Goal: Contribute content: Contribute content

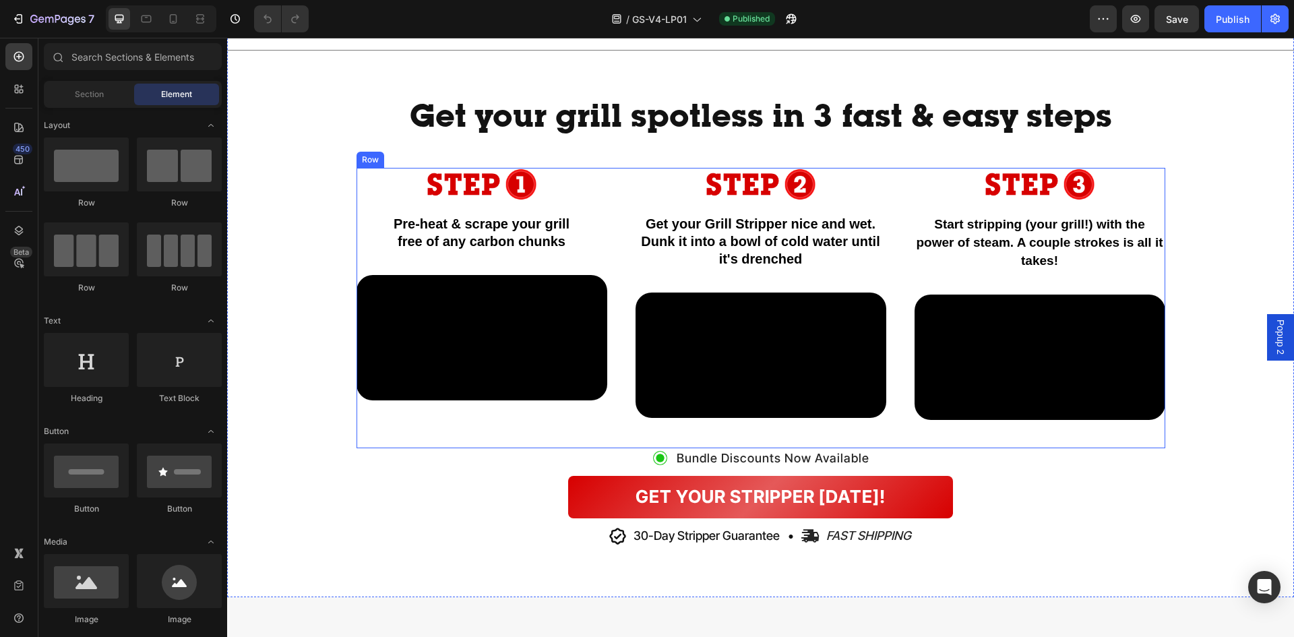
scroll to position [944, 0]
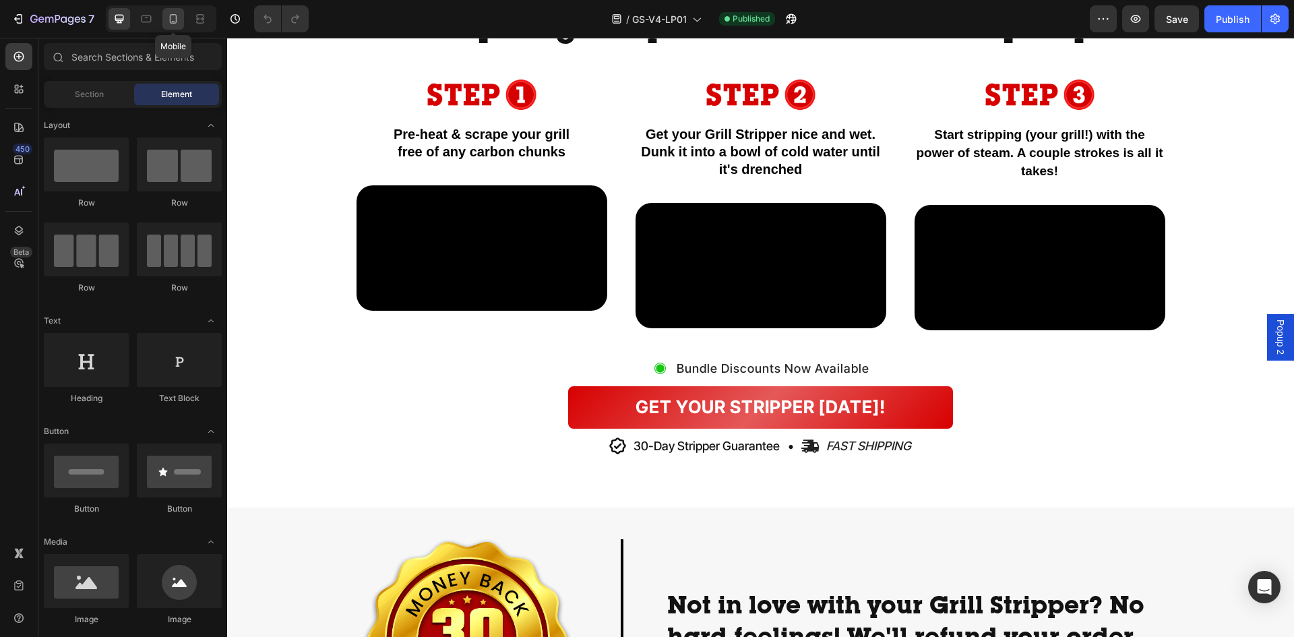
click at [176, 23] on icon at bounding box center [173, 18] width 7 height 9
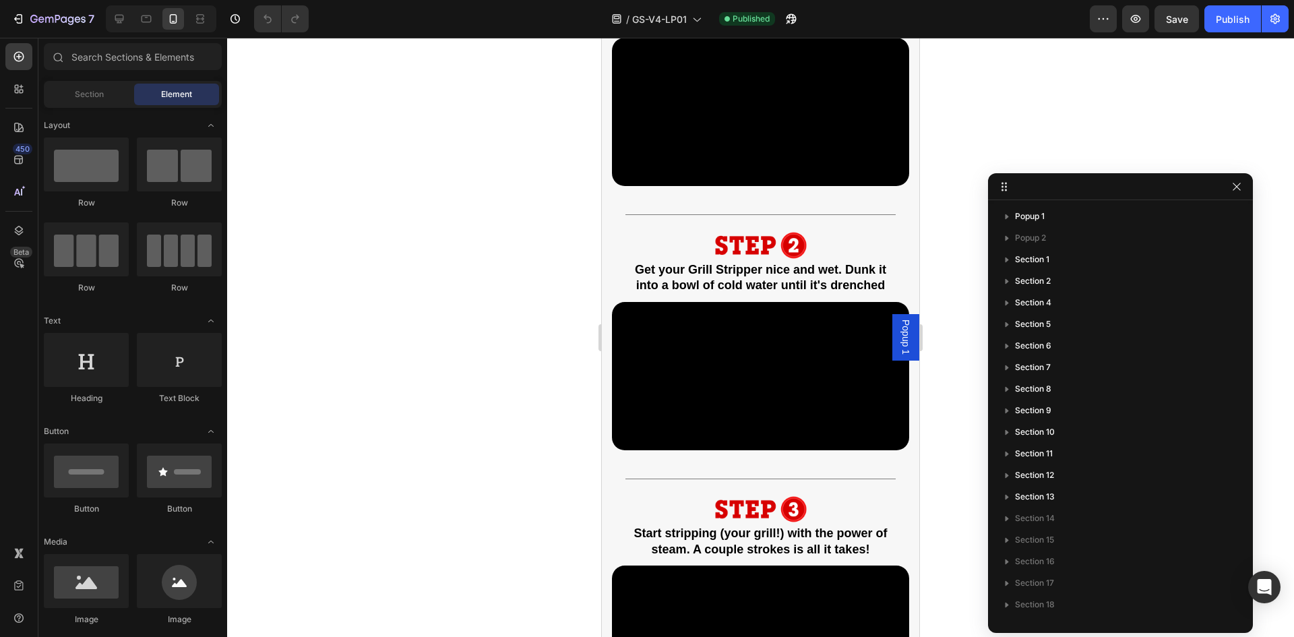
scroll to position [1117, 0]
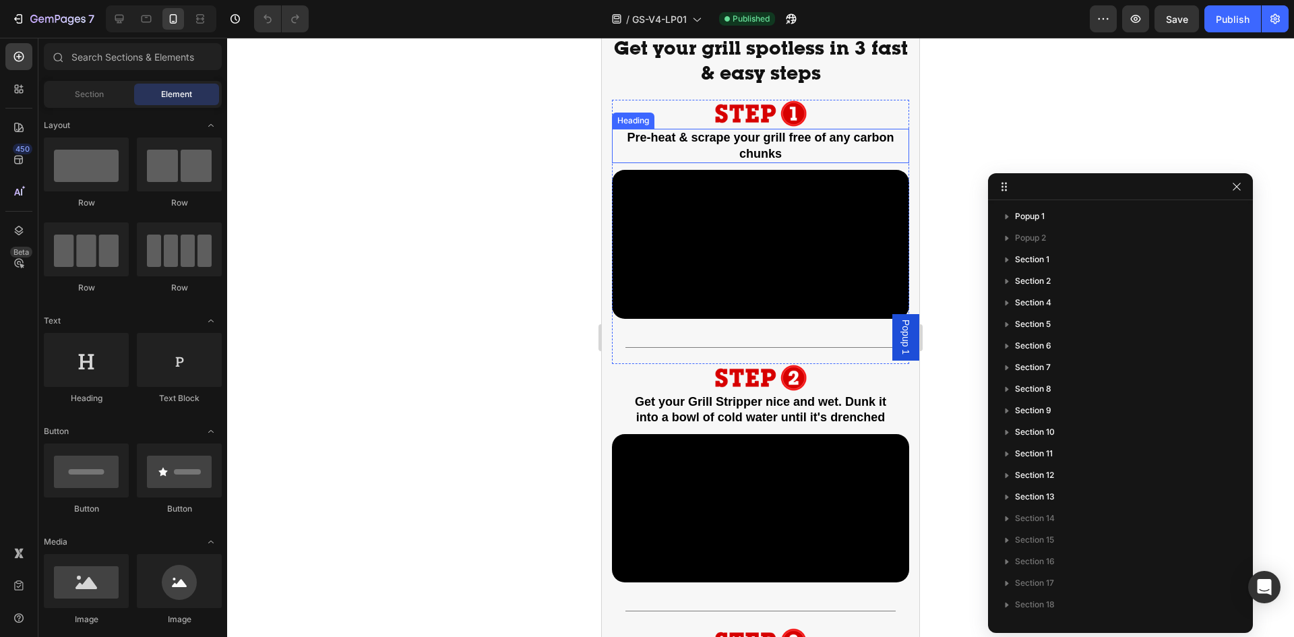
click at [865, 144] on strong "Pre-heat & scrape your grill free of any carbon chunks" at bounding box center [760, 145] width 267 height 29
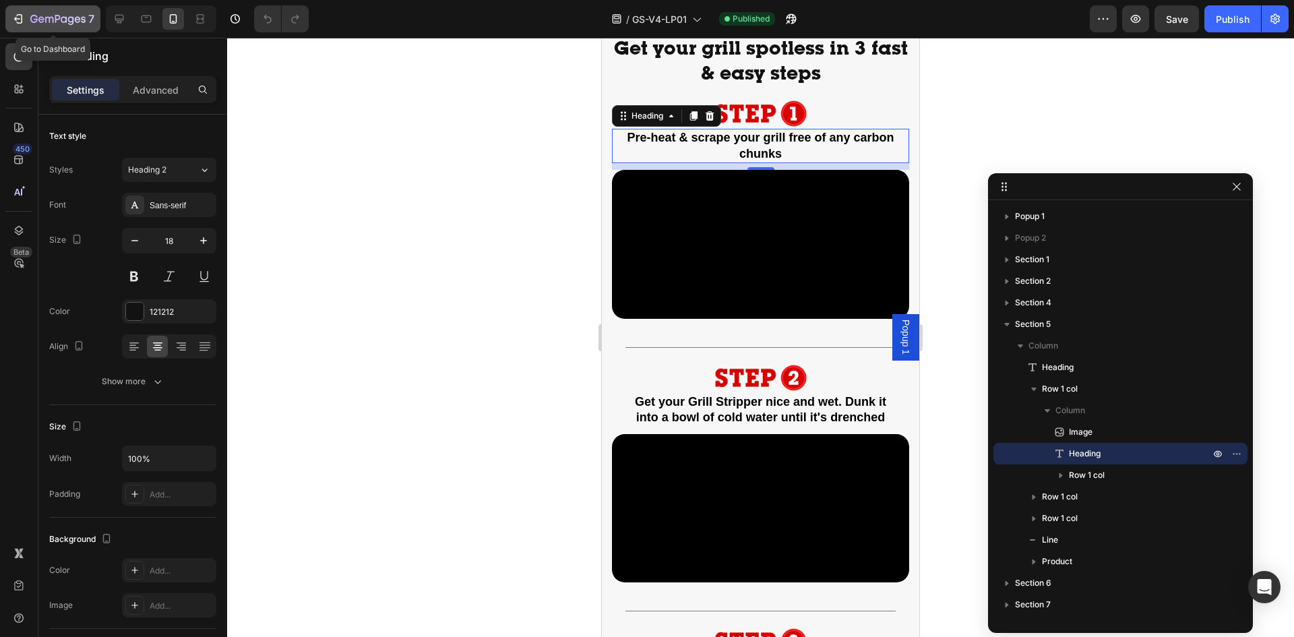
click at [18, 18] on icon "button" at bounding box center [17, 18] width 13 height 13
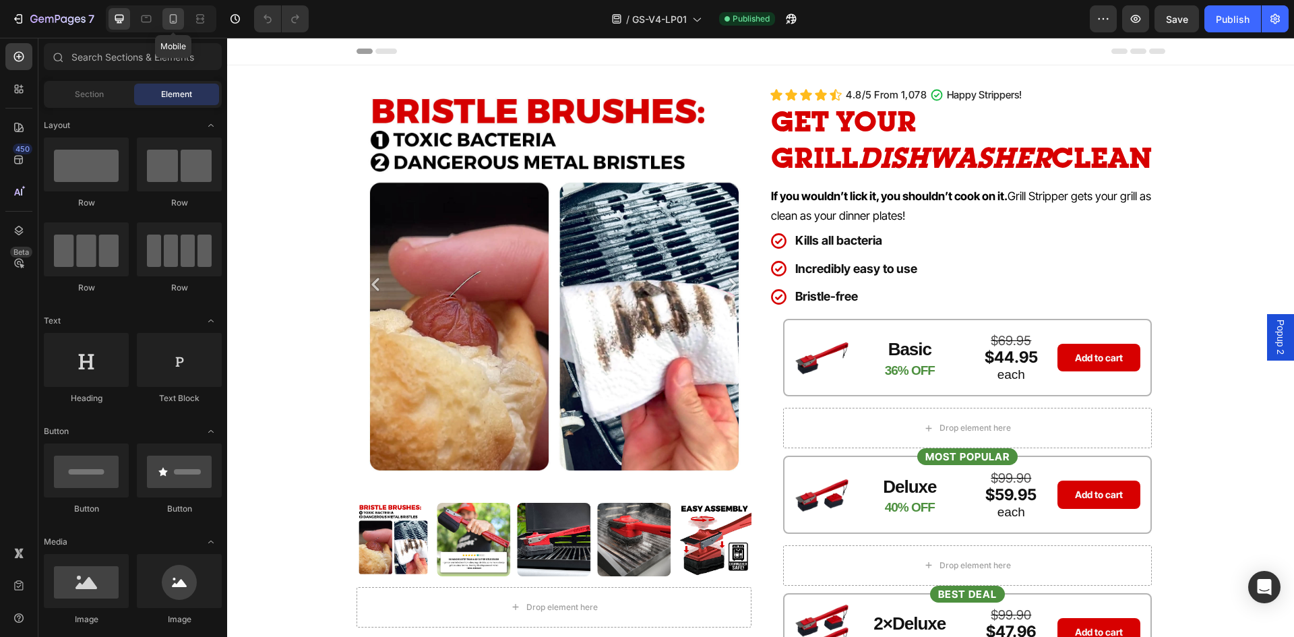
click at [173, 19] on icon at bounding box center [172, 18] width 13 height 13
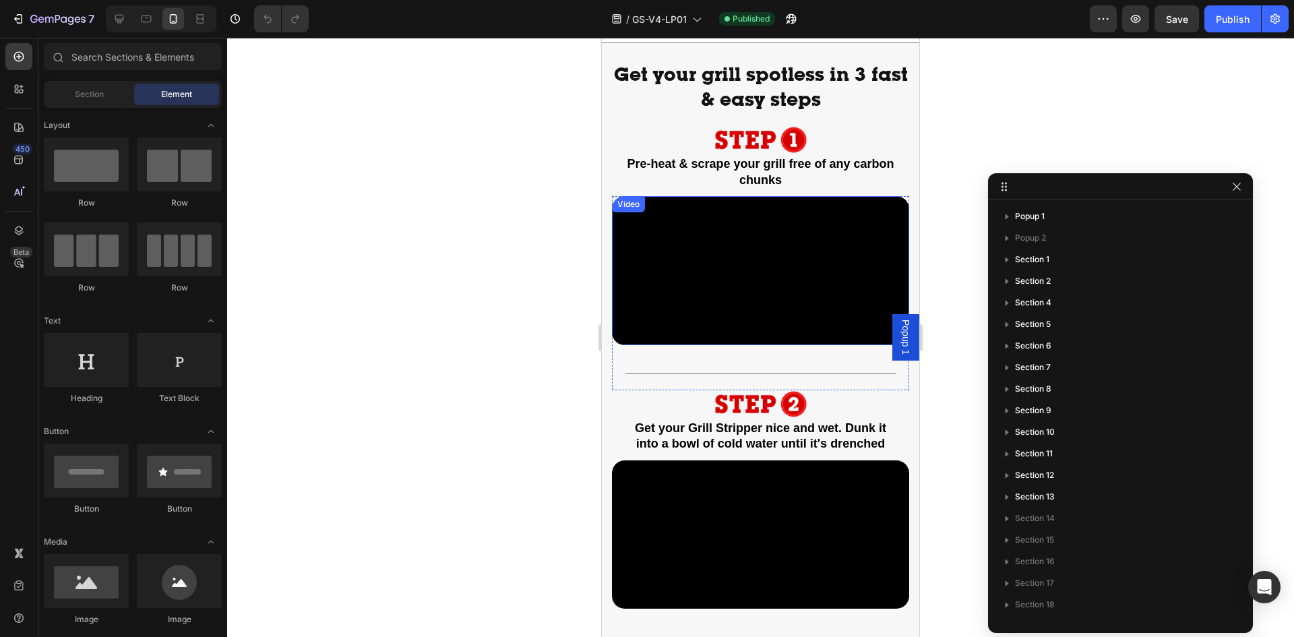
scroll to position [1146, 0]
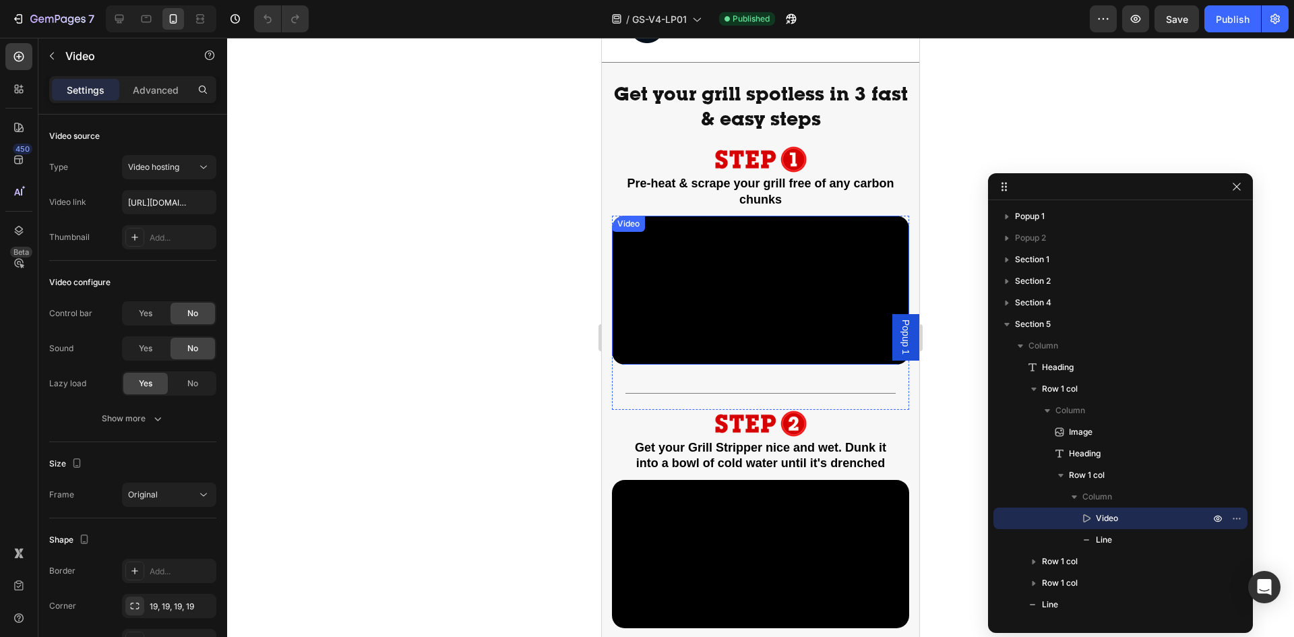
click at [694, 248] on video at bounding box center [760, 290] width 297 height 149
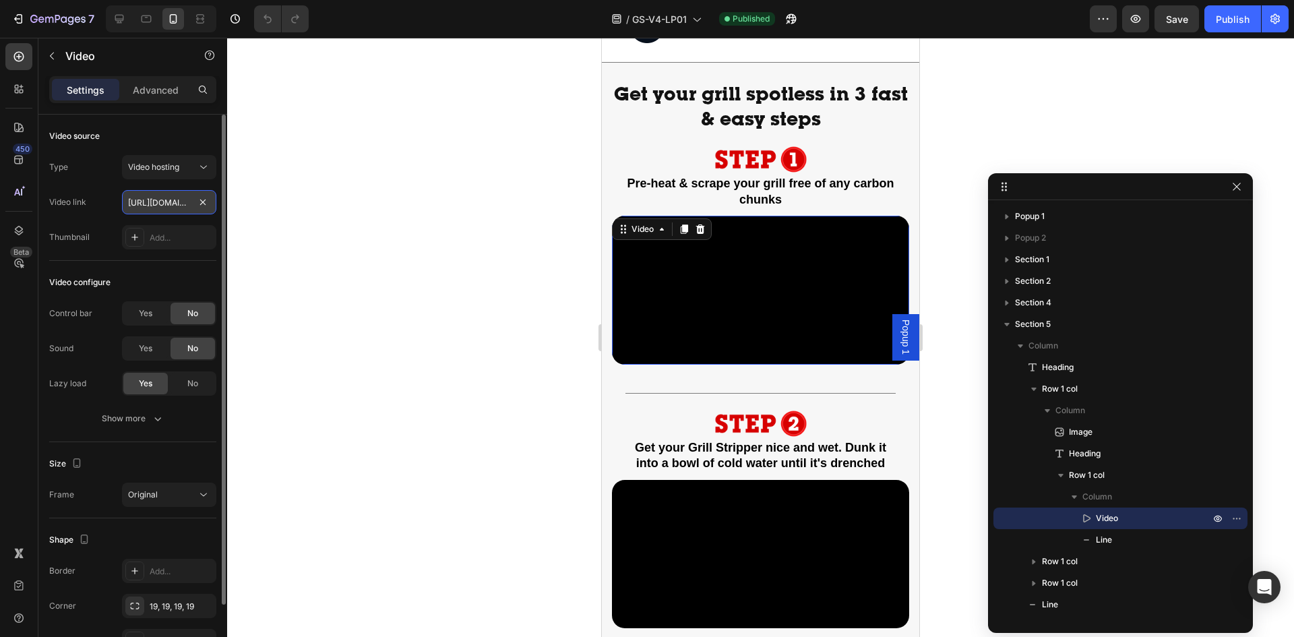
click at [167, 206] on input "[URL][DOMAIN_NAME]" at bounding box center [169, 202] width 94 height 24
paste input "GS%20Steps%20Video%20option%201"
type input "[URL][DOMAIN_NAME]"
click at [822, 189] on strong "Pre-heat & scrape your grill free of any carbon chunks" at bounding box center [760, 191] width 267 height 29
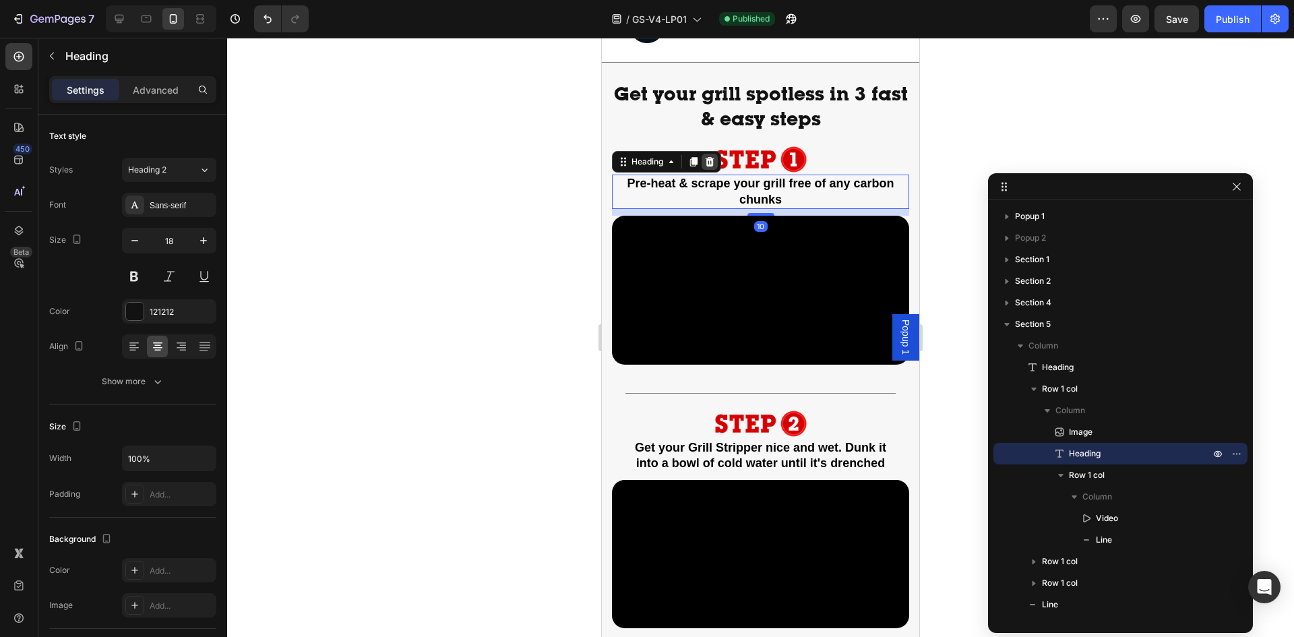
click at [713, 163] on icon at bounding box center [710, 161] width 9 height 9
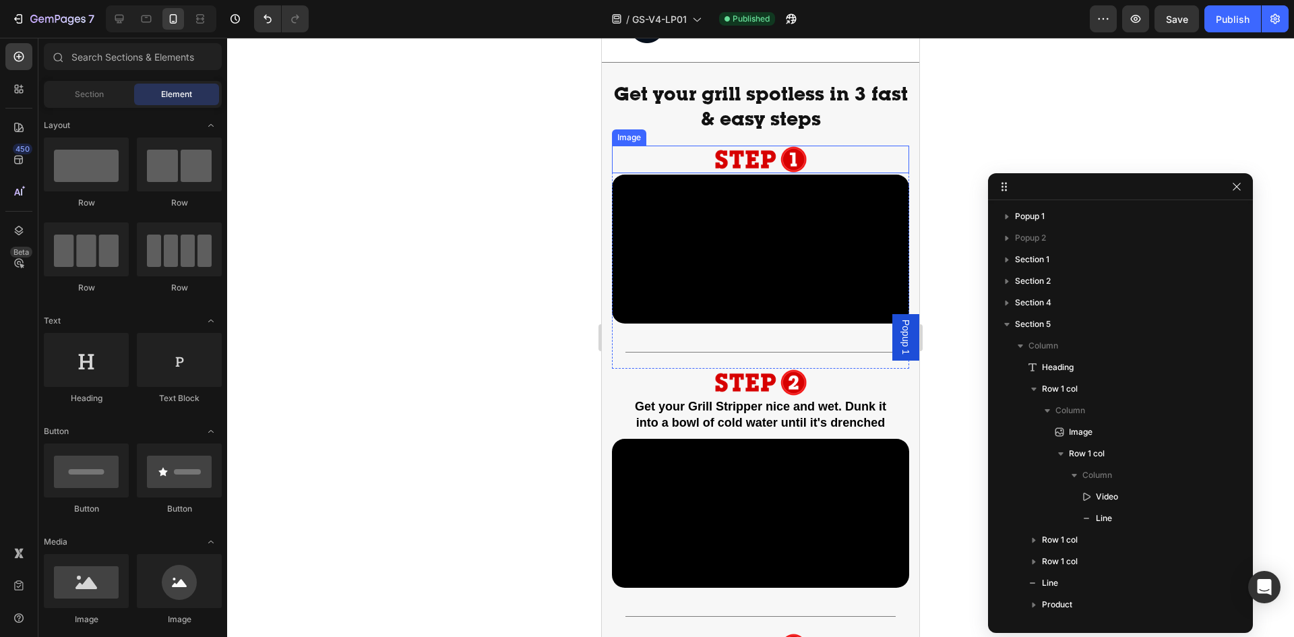
click at [815, 157] on div at bounding box center [760, 160] width 297 height 28
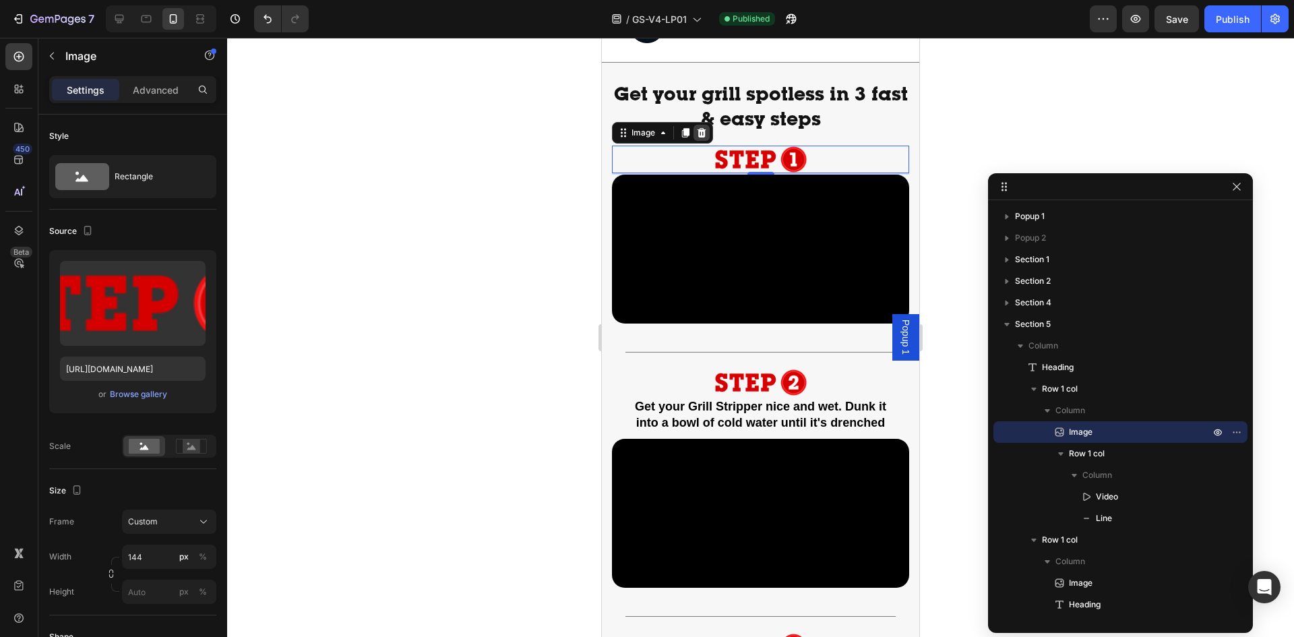
click at [705, 133] on icon at bounding box center [702, 132] width 9 height 9
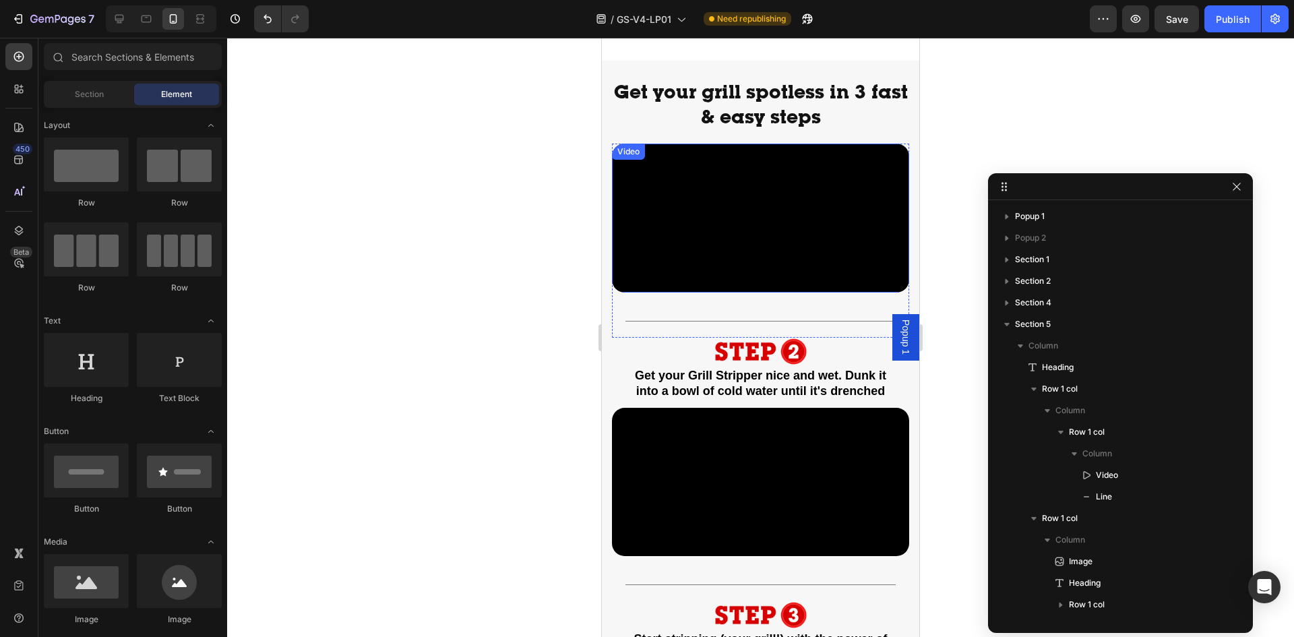
scroll to position [1280, 0]
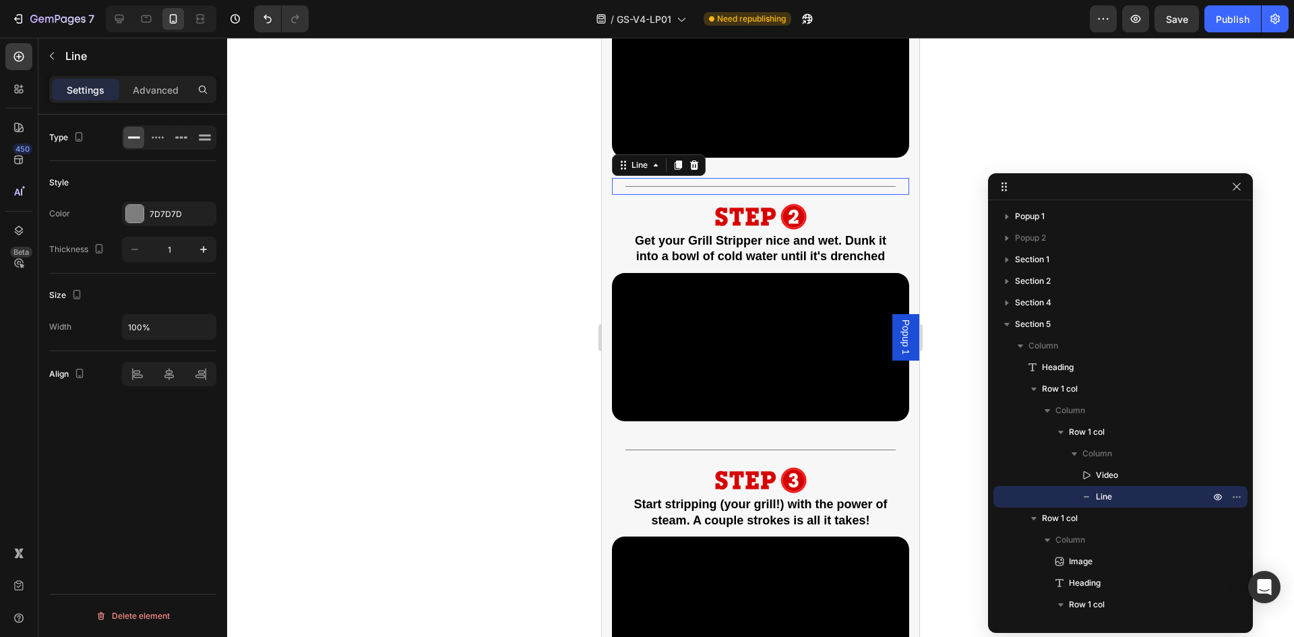
click at [813, 195] on div "Title Line 0" at bounding box center [760, 186] width 297 height 17
click at [691, 171] on icon at bounding box center [694, 165] width 11 height 11
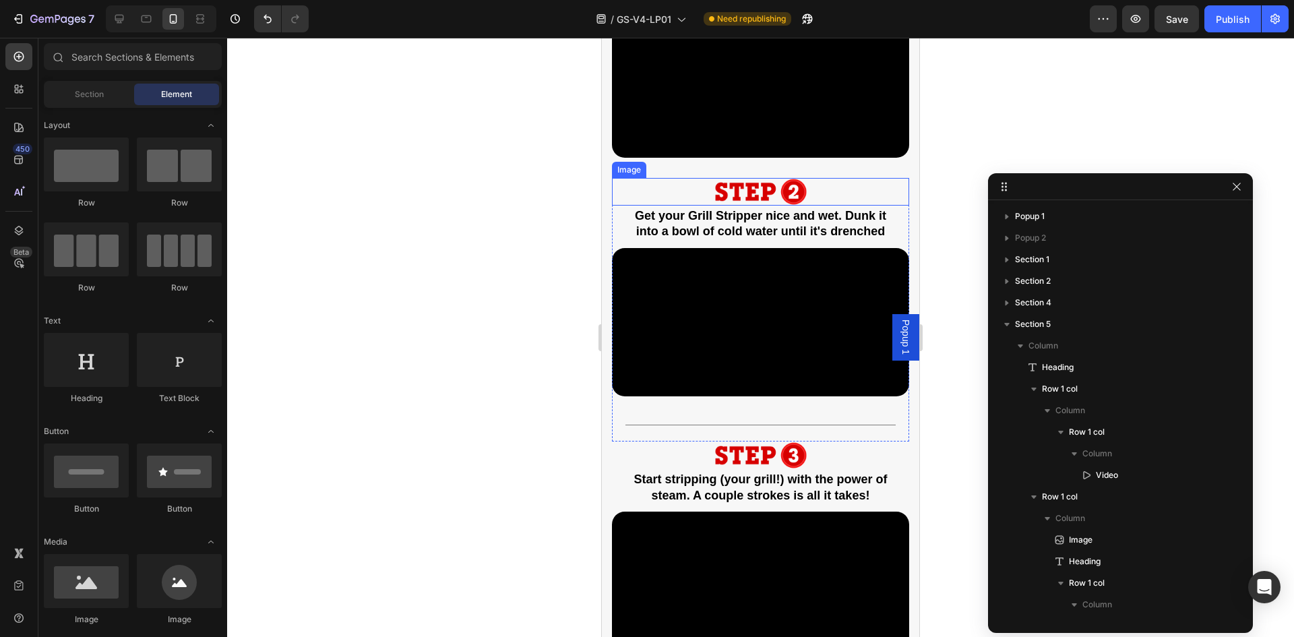
click at [695, 206] on div at bounding box center [760, 192] width 297 height 28
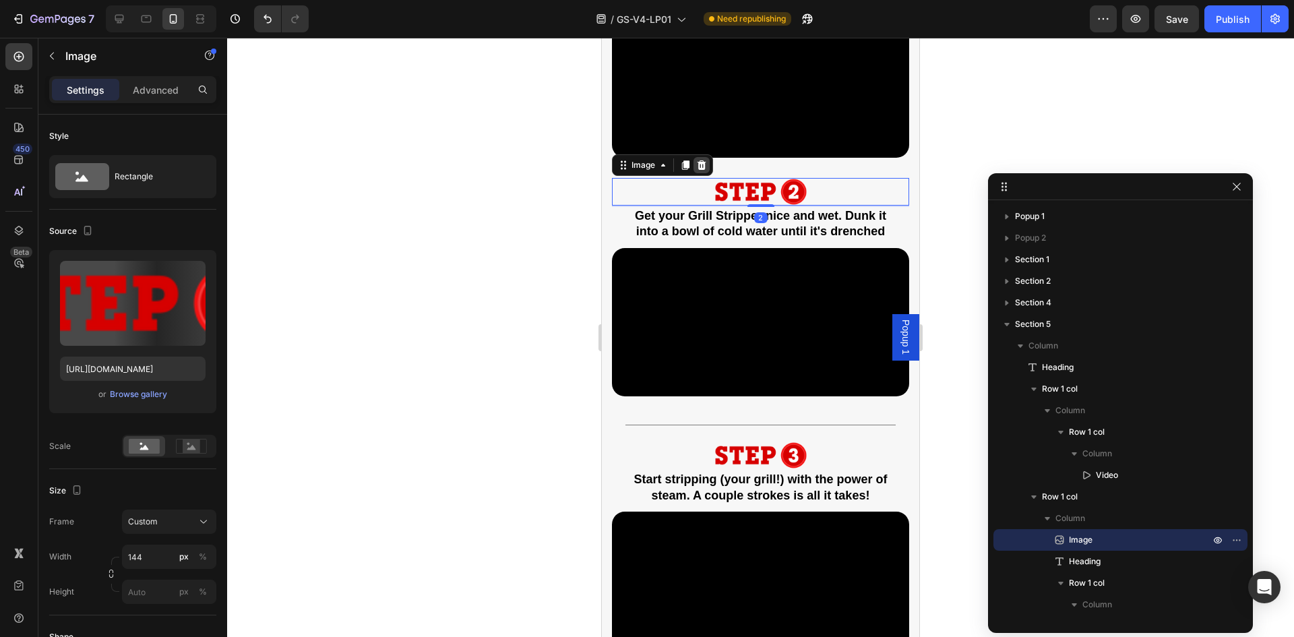
click at [700, 170] on icon at bounding box center [702, 164] width 9 height 9
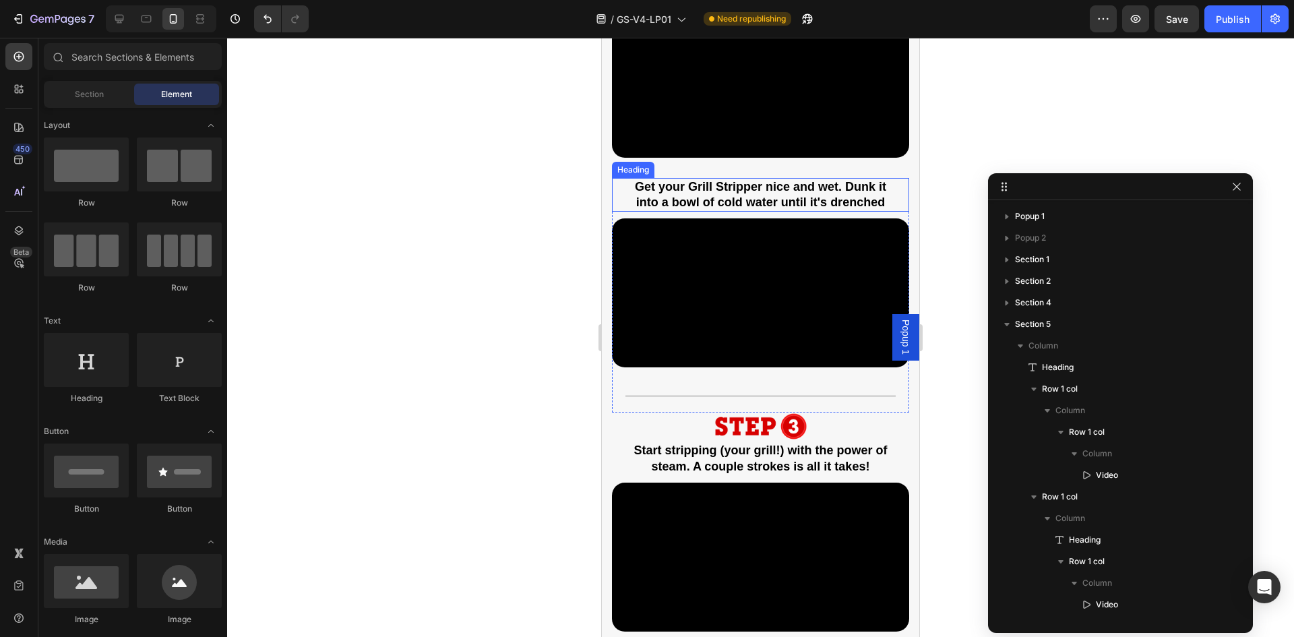
click at [695, 209] on strong "Get your Grill Stripper nice and wet. Dunk it into a bowl of cold water until i…" at bounding box center [760, 194] width 251 height 29
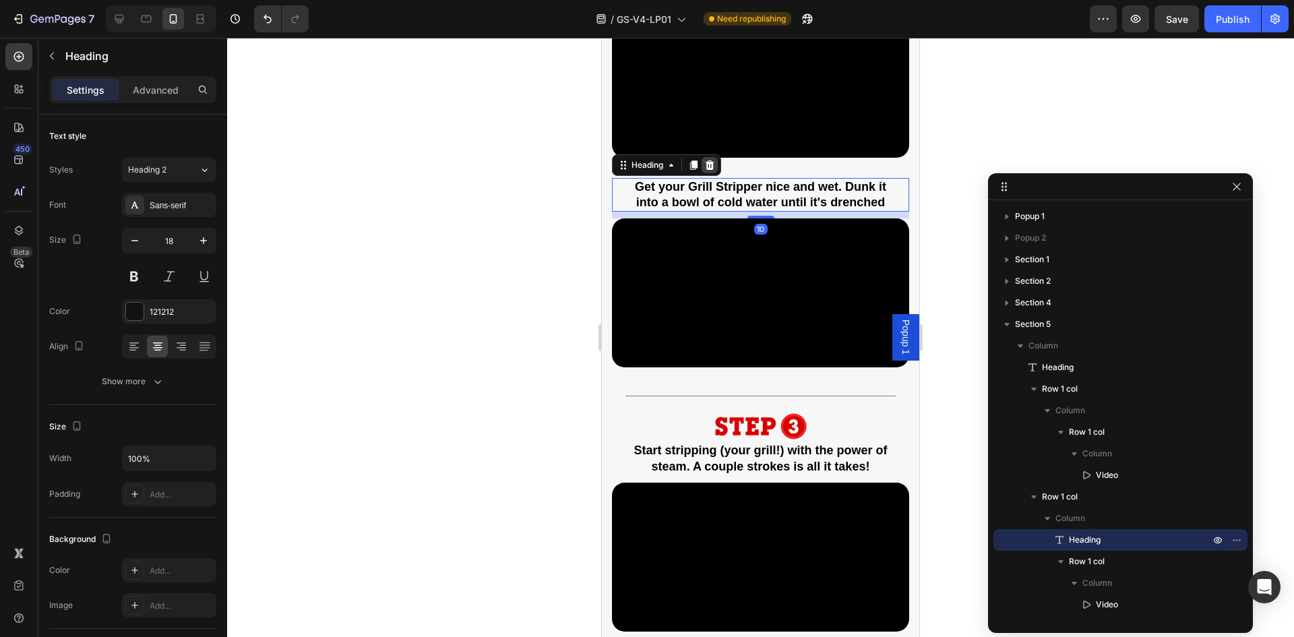
click at [710, 170] on icon at bounding box center [710, 164] width 9 height 9
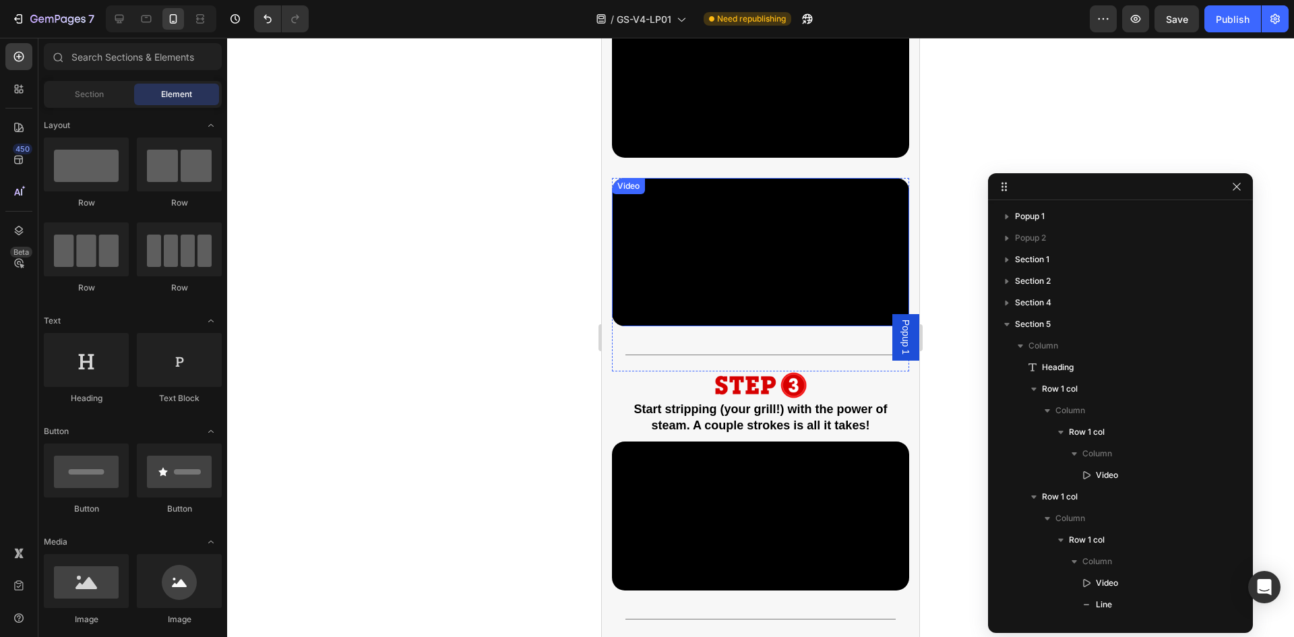
click at [691, 327] on div "Video" at bounding box center [760, 252] width 297 height 149
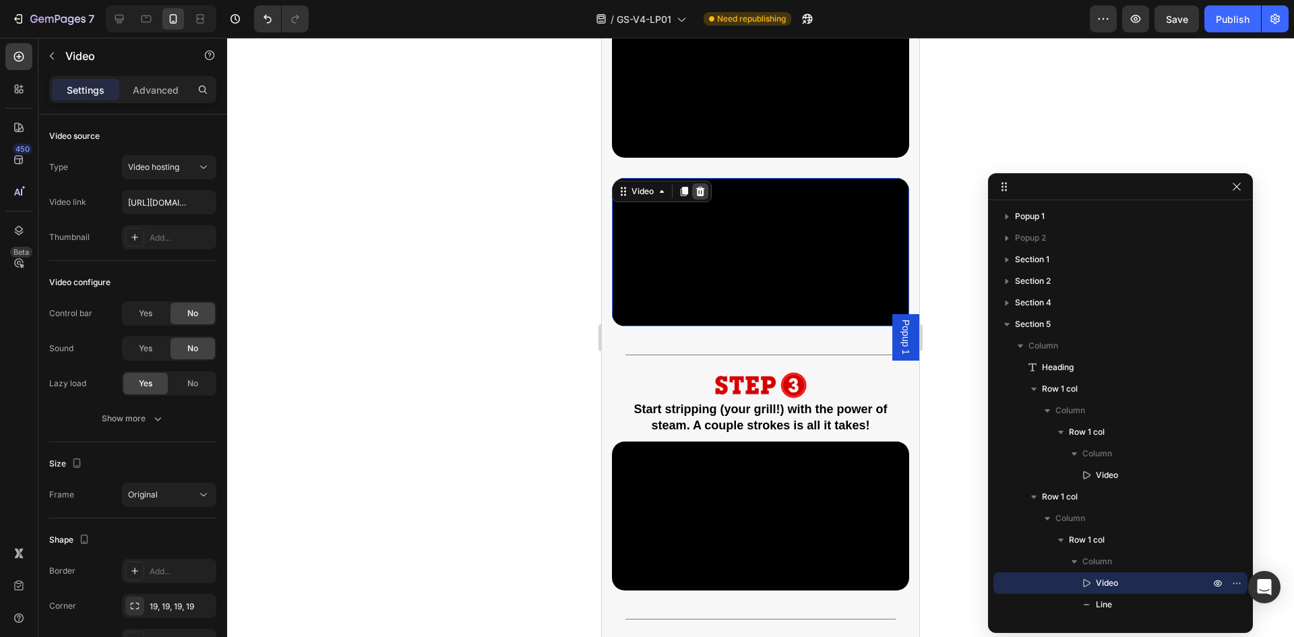
click at [704, 196] on icon at bounding box center [700, 191] width 9 height 9
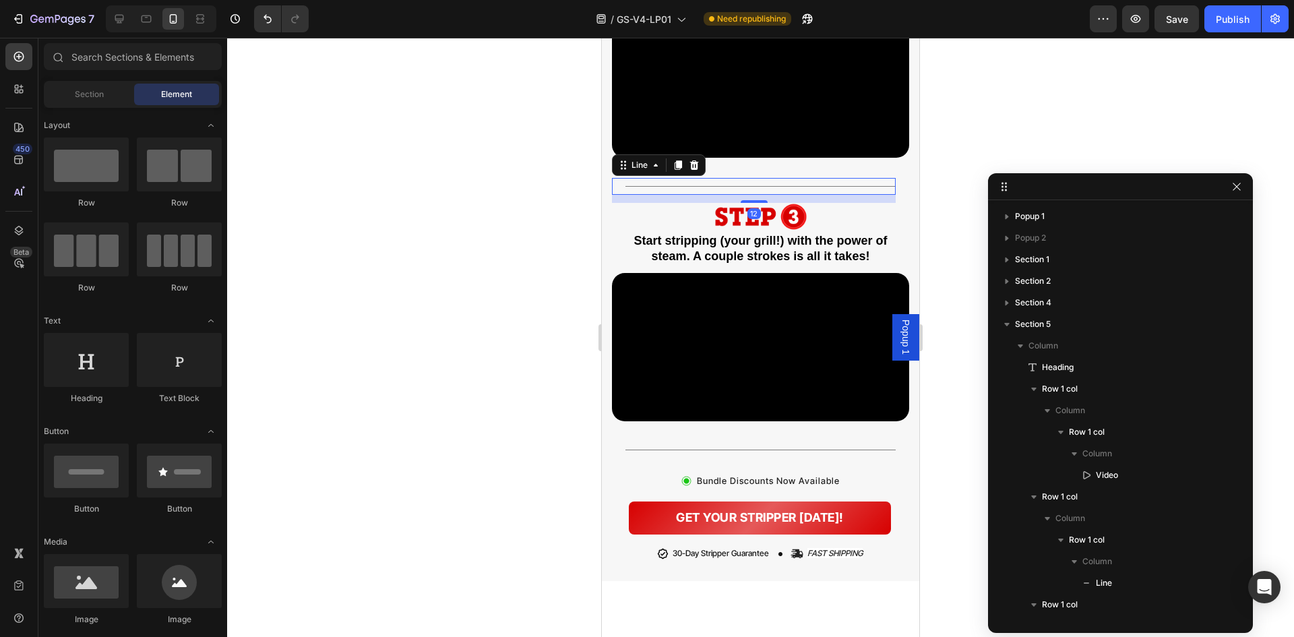
click at [704, 195] on div "Title Line 12" at bounding box center [754, 186] width 284 height 17
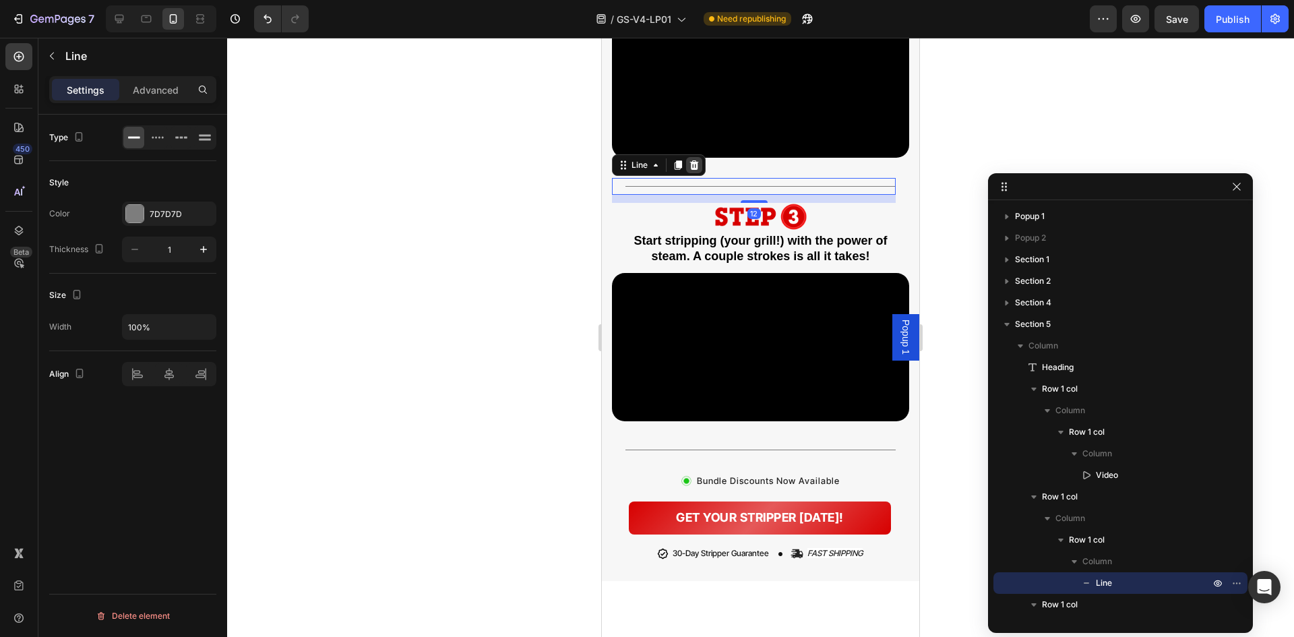
click at [694, 170] on icon at bounding box center [694, 164] width 9 height 9
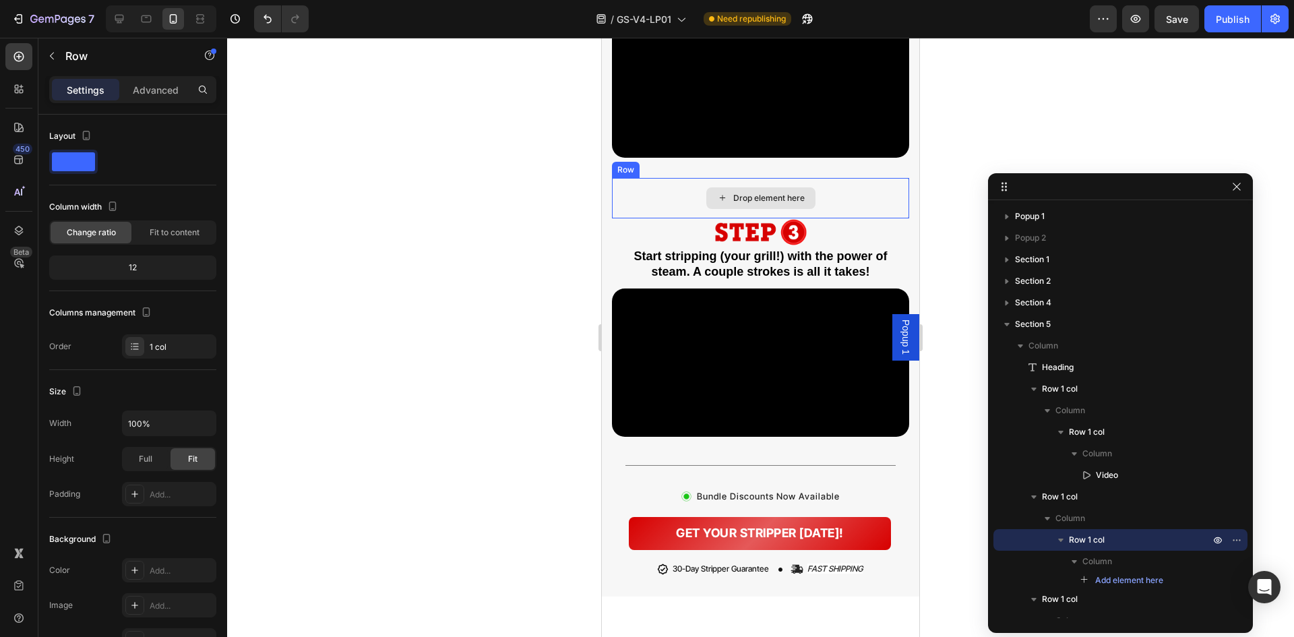
click at [677, 218] on div "Drop element here" at bounding box center [760, 198] width 297 height 40
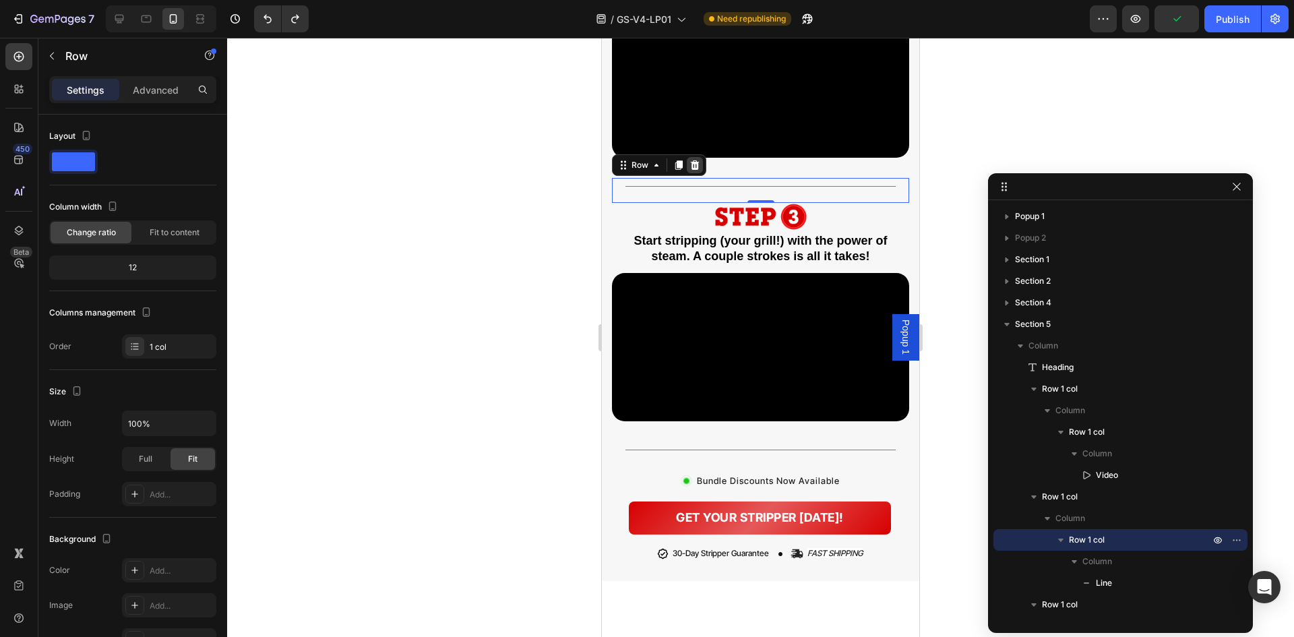
click at [700, 171] on icon at bounding box center [694, 165] width 11 height 11
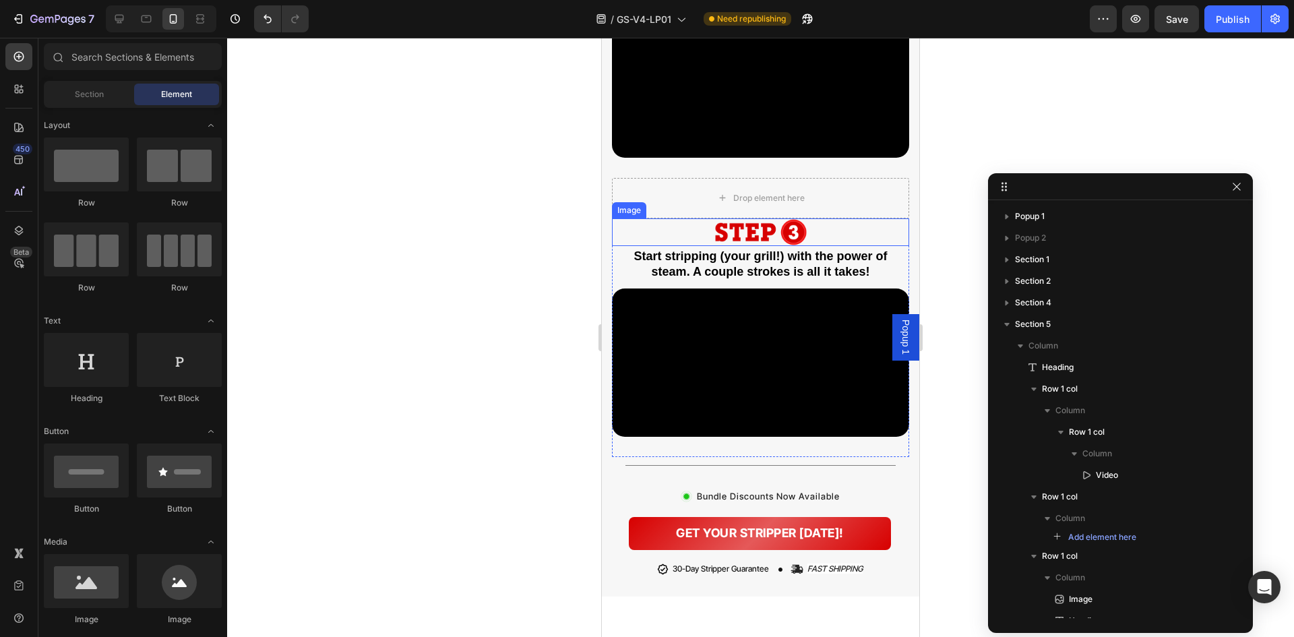
click at [658, 246] on div at bounding box center [760, 232] width 297 height 28
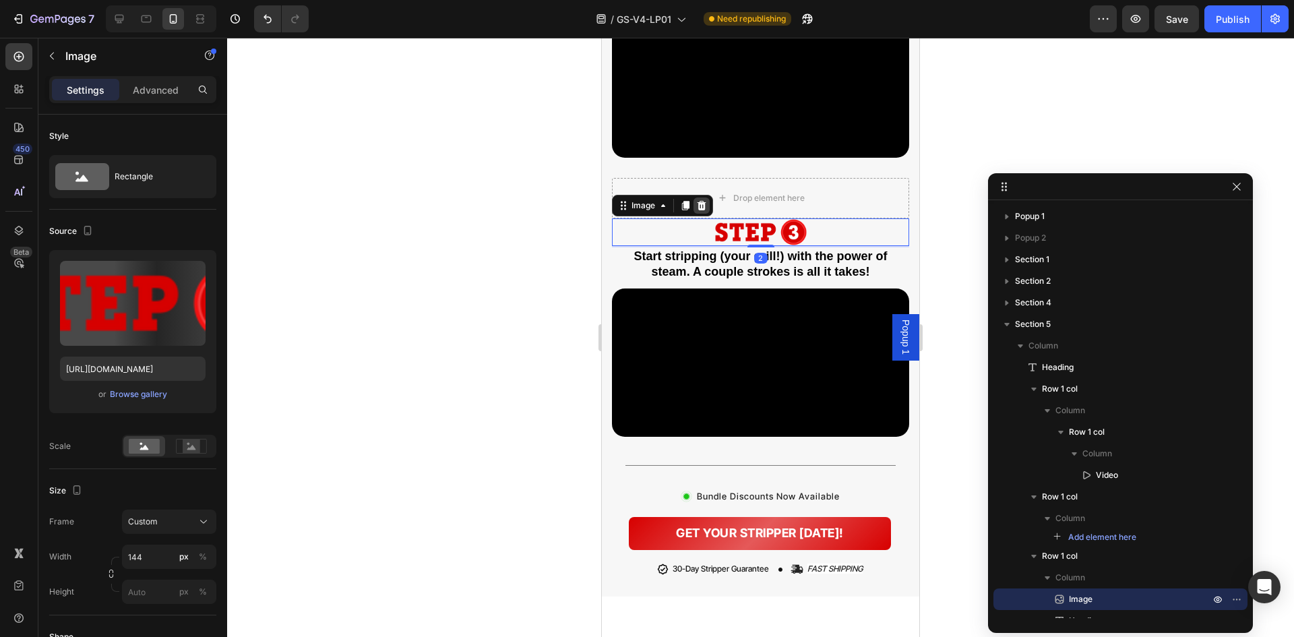
click at [701, 211] on icon at bounding box center [701, 205] width 11 height 11
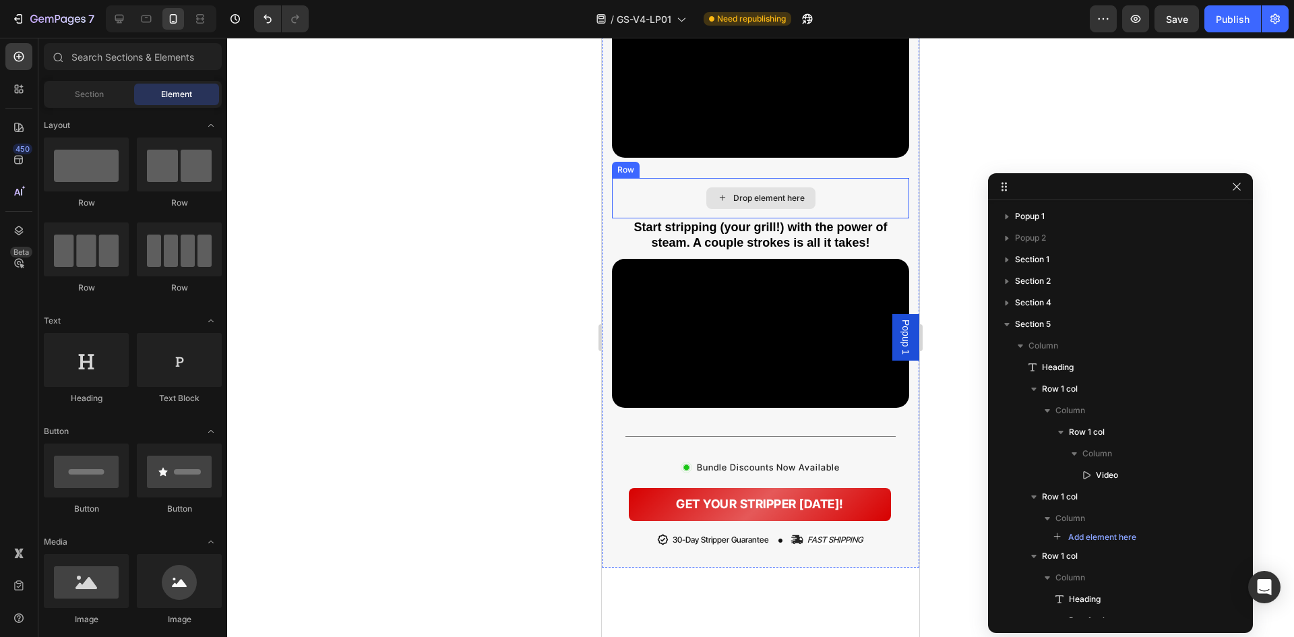
click at [691, 218] on div "Drop element here" at bounding box center [760, 198] width 297 height 40
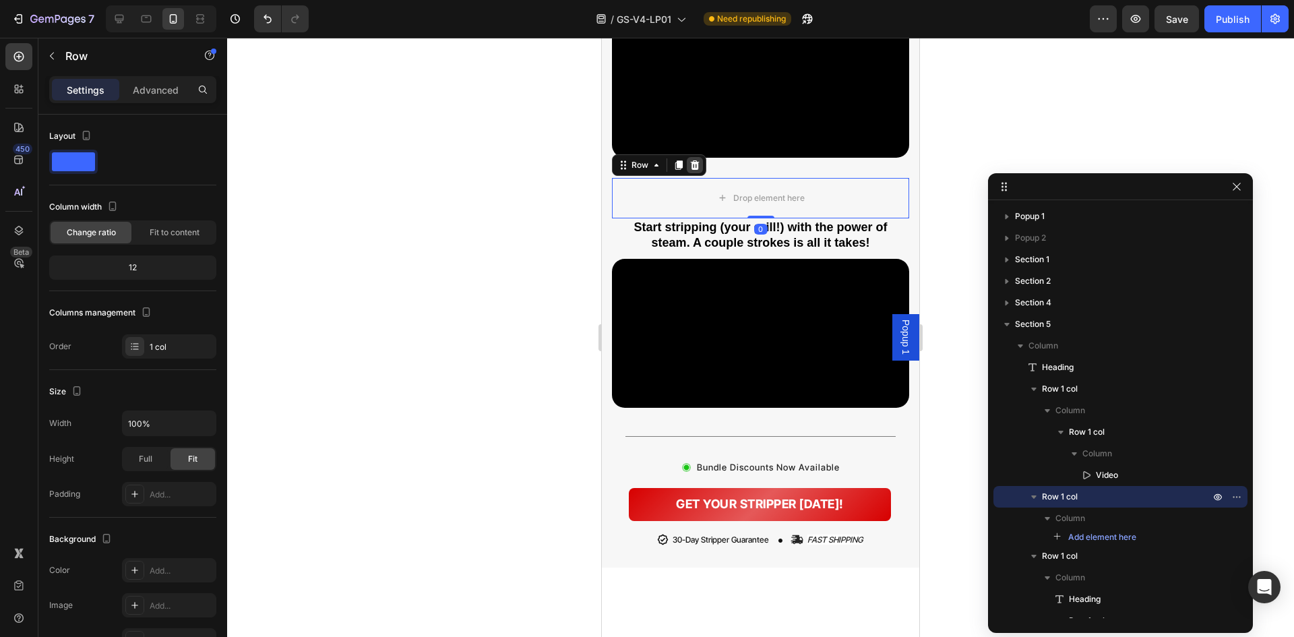
click at [700, 171] on icon at bounding box center [694, 165] width 11 height 11
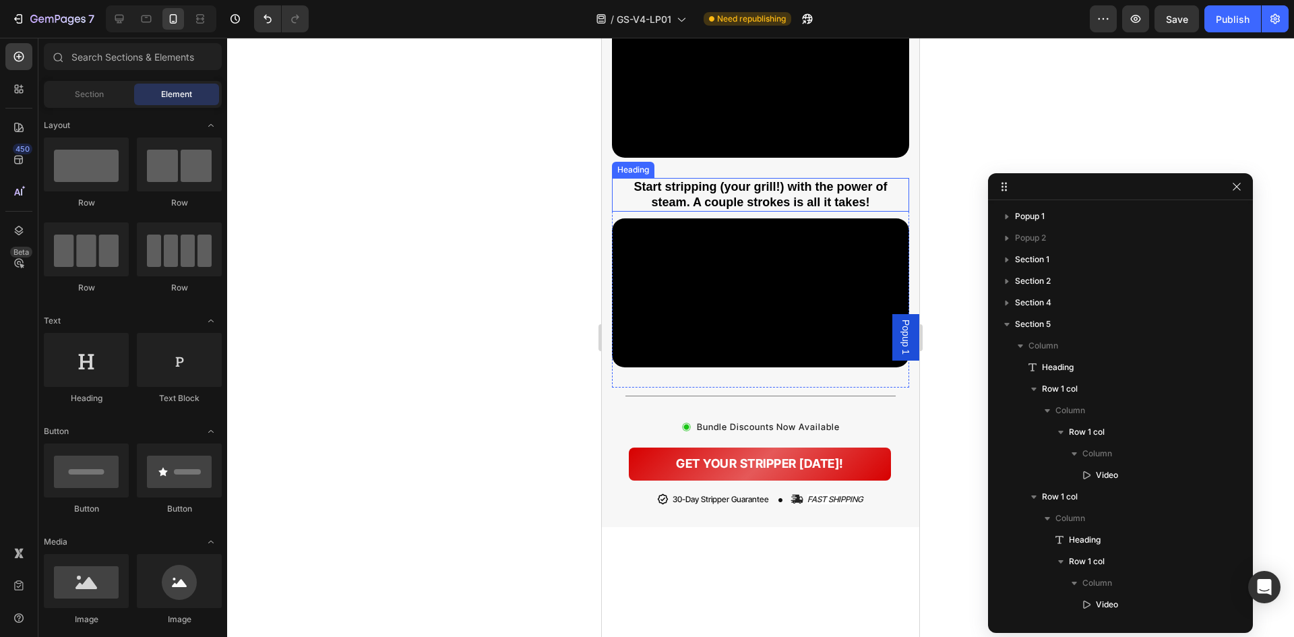
click at [686, 209] on strong "Start stripping (your grill!) with the power of steam. A couple strokes is all …" at bounding box center [760, 194] width 253 height 29
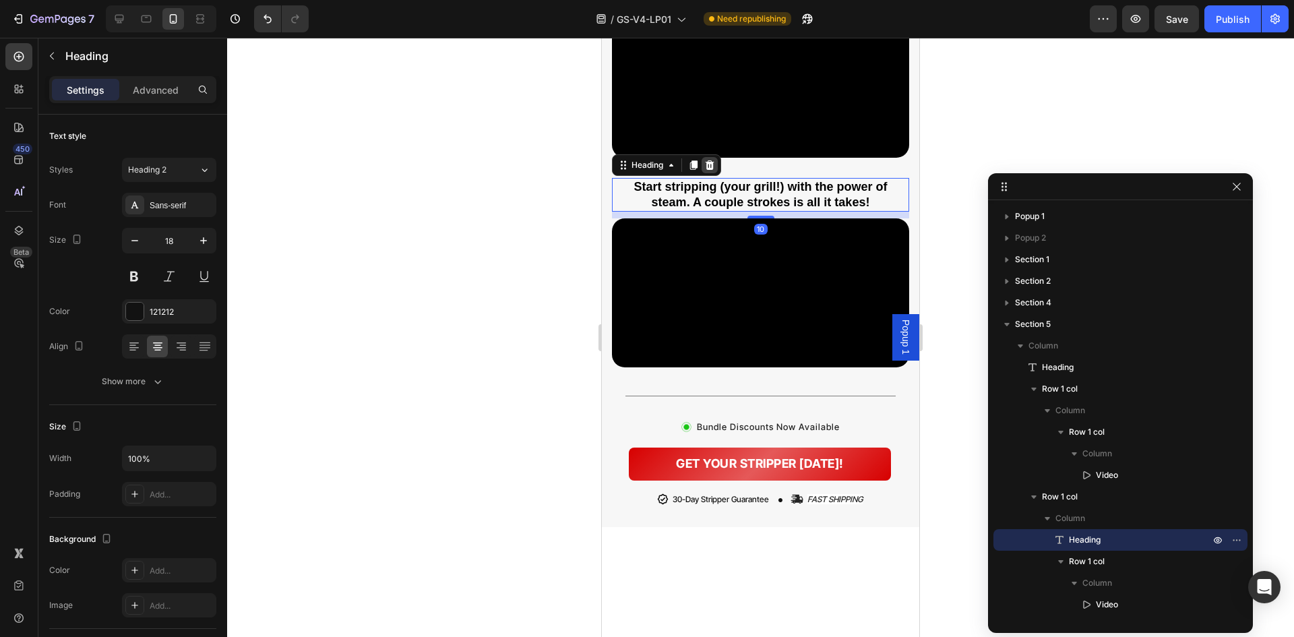
click at [712, 170] on icon at bounding box center [710, 164] width 9 height 9
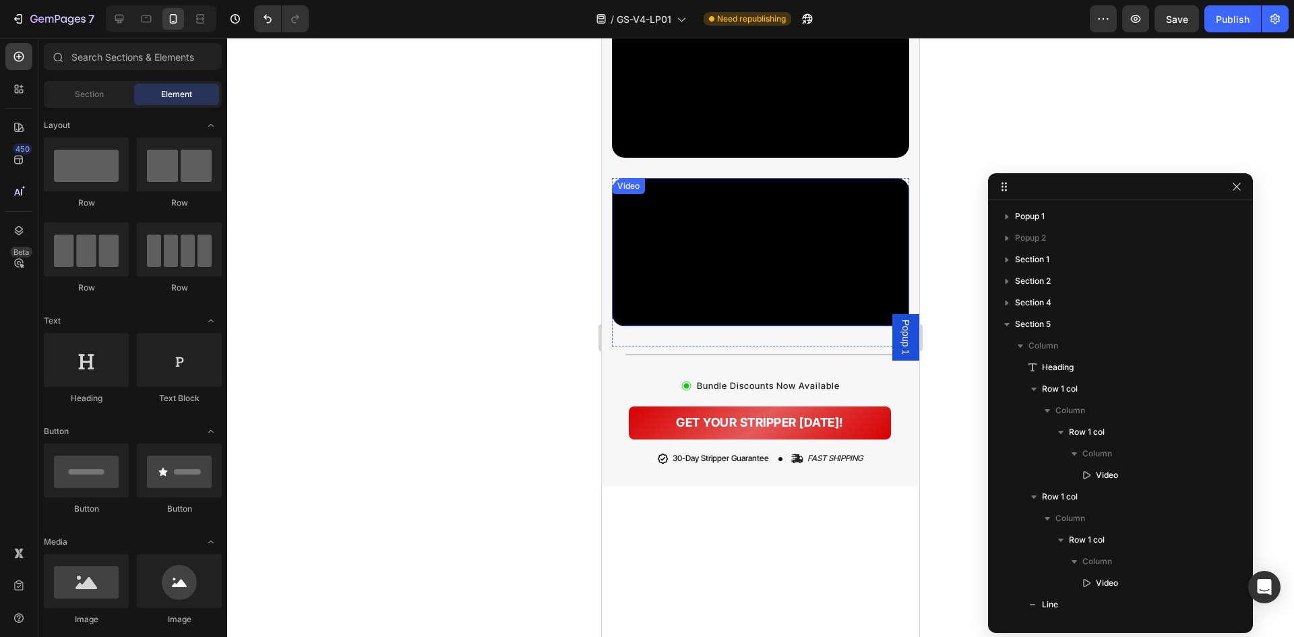
click at [696, 327] on video at bounding box center [760, 252] width 297 height 149
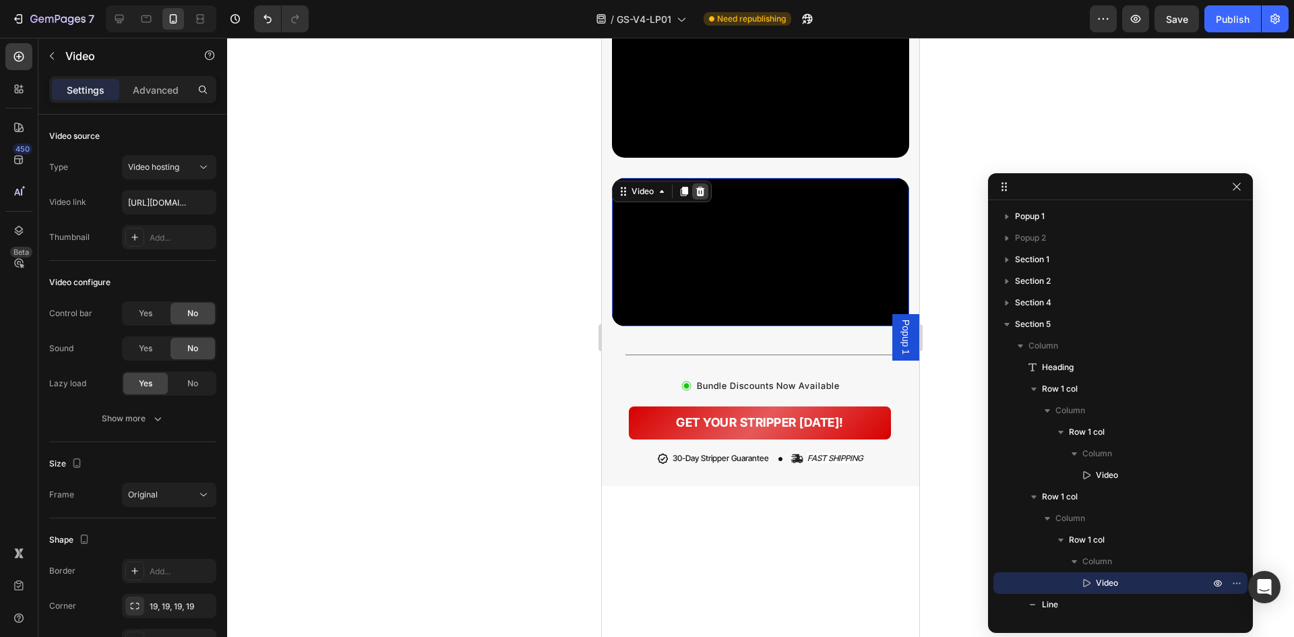
click at [701, 197] on icon at bounding box center [700, 191] width 11 height 11
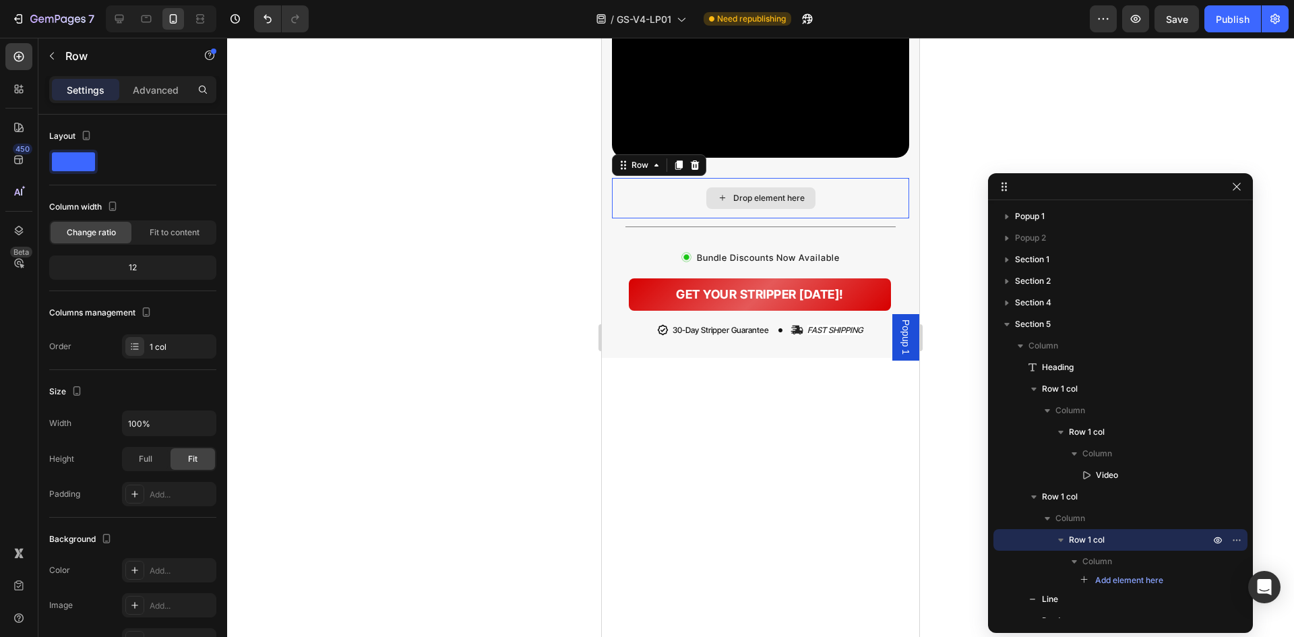
click at [679, 218] on div "Drop element here" at bounding box center [760, 198] width 297 height 40
click at [696, 171] on icon at bounding box center [694, 165] width 11 height 11
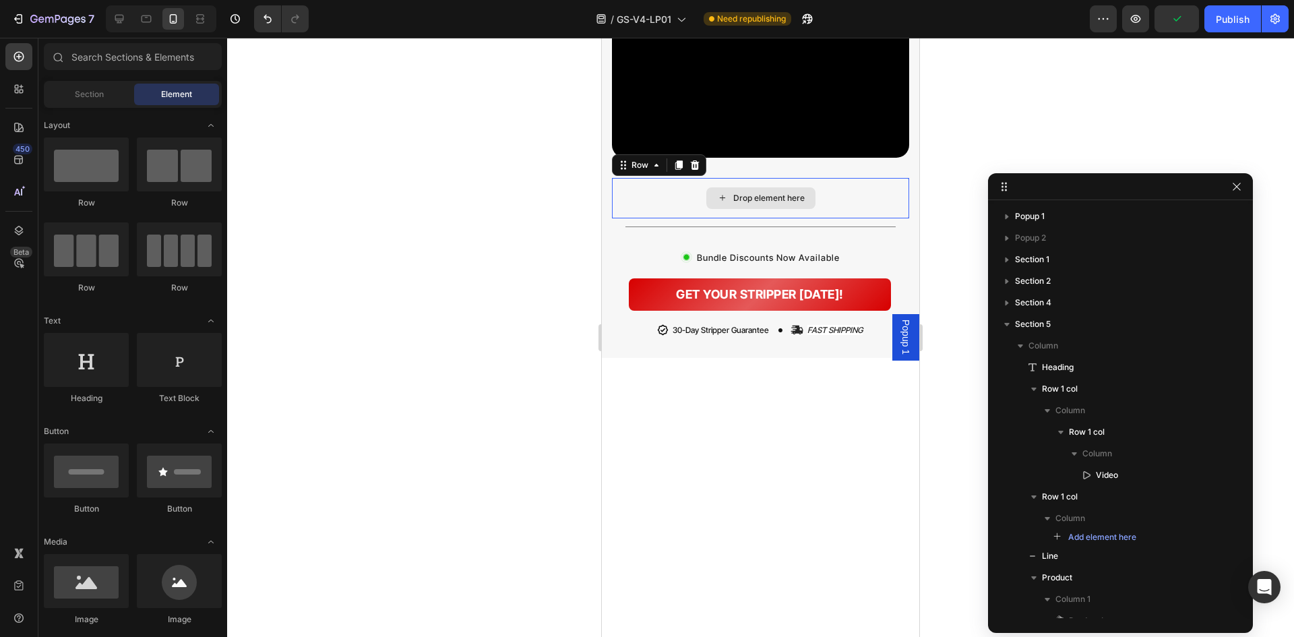
click at [669, 218] on div "Drop element here" at bounding box center [760, 198] width 297 height 40
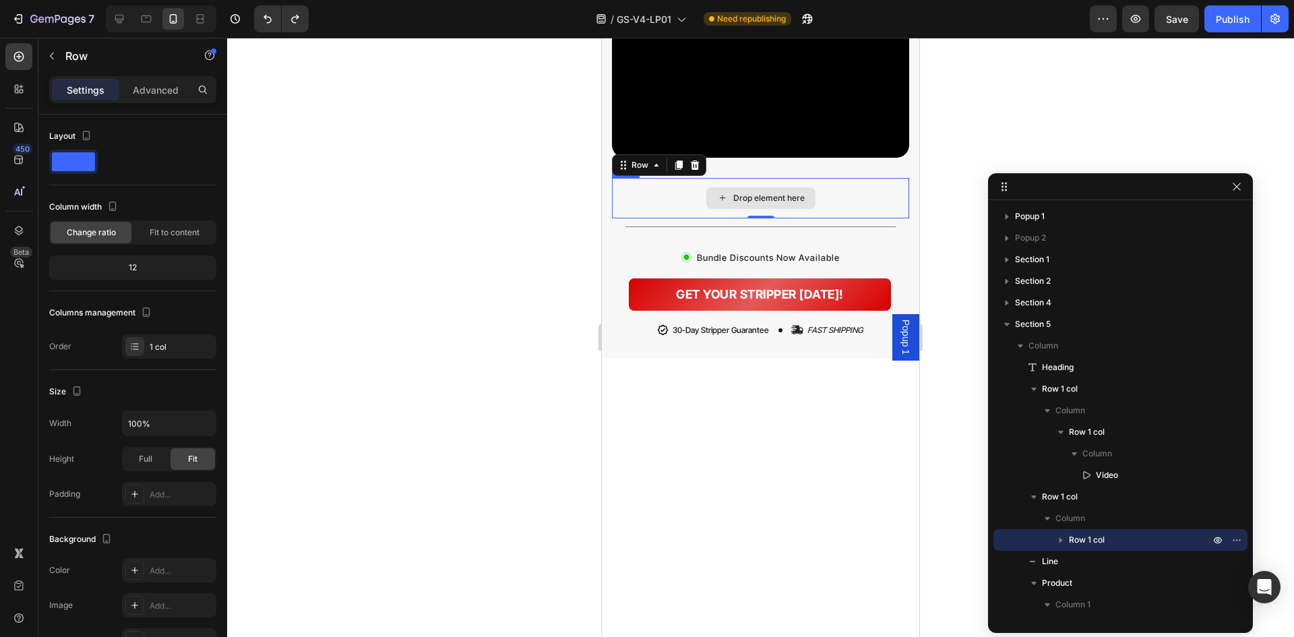
click at [687, 218] on div "Drop element here" at bounding box center [760, 198] width 297 height 40
click at [696, 171] on icon at bounding box center [694, 165] width 11 height 11
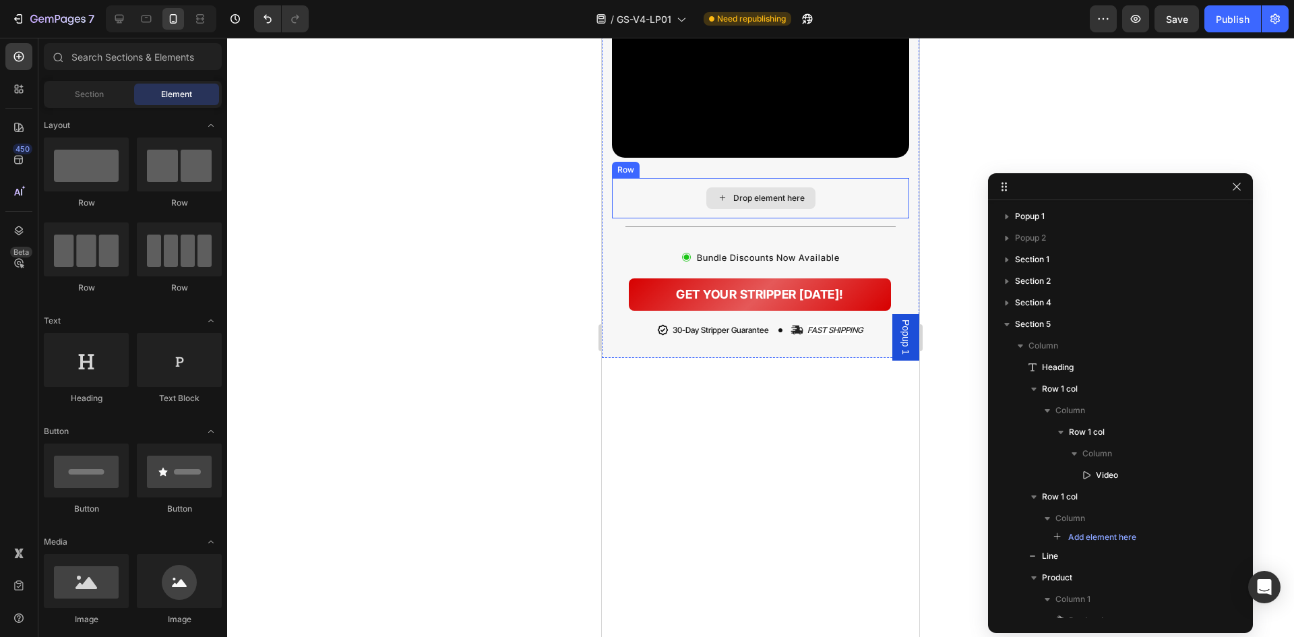
click at [678, 218] on div "Drop element here" at bounding box center [760, 198] width 297 height 40
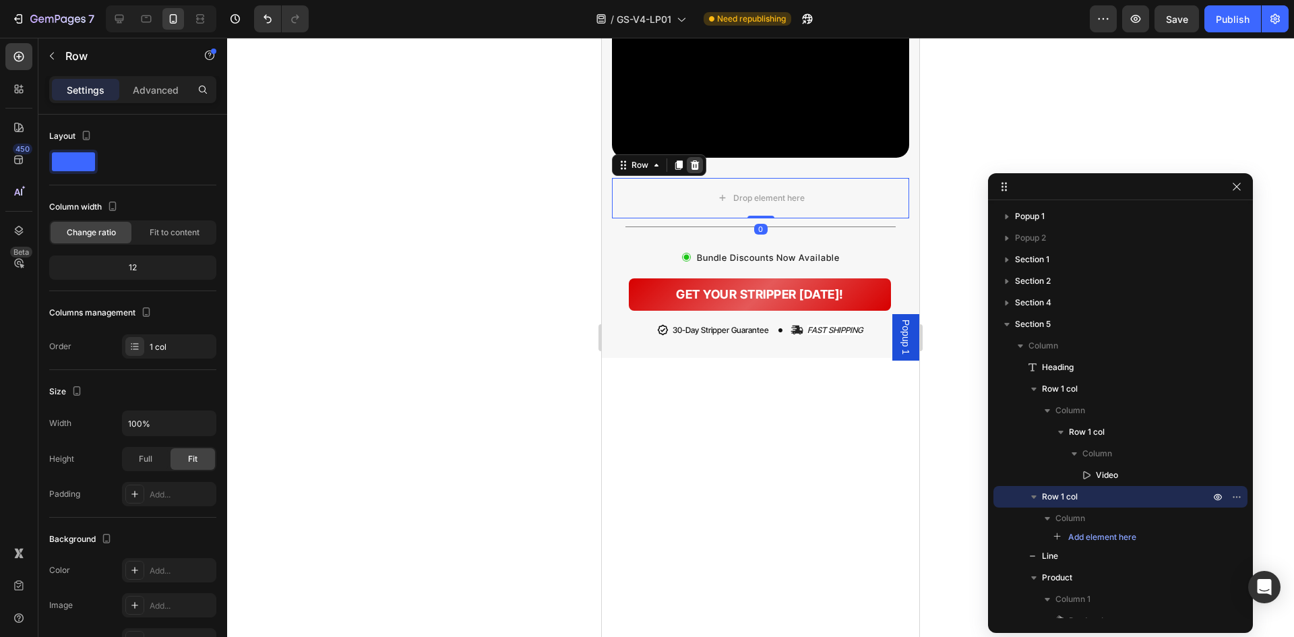
click at [695, 170] on icon at bounding box center [695, 164] width 9 height 9
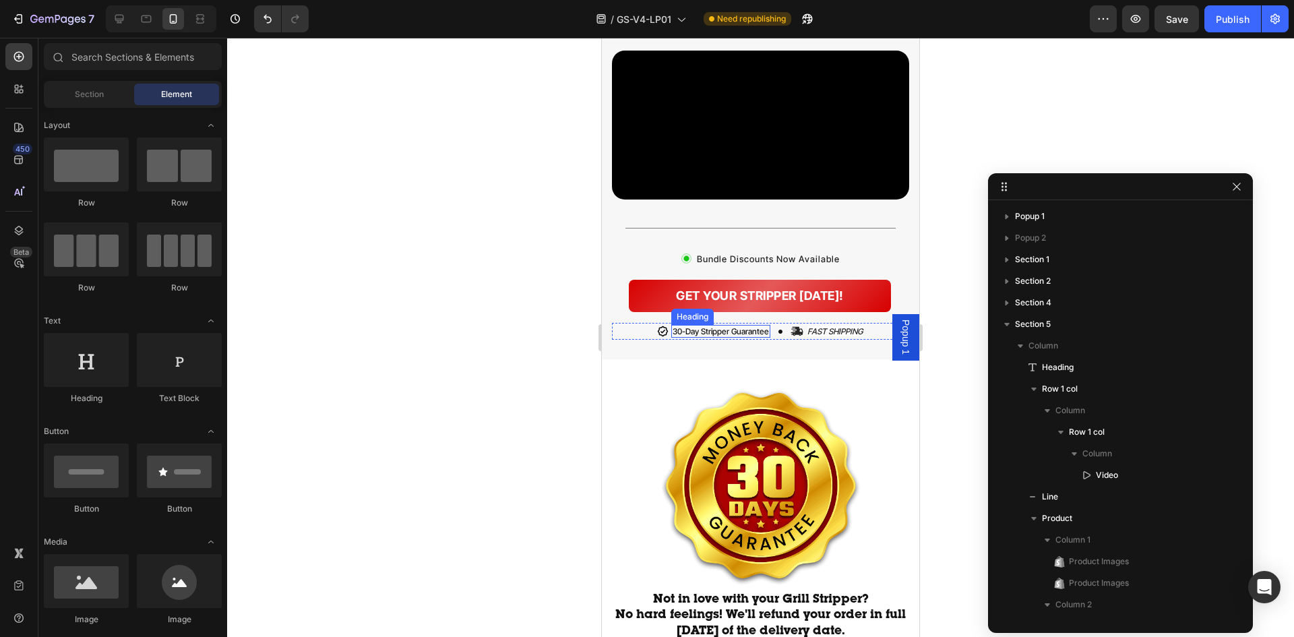
scroll to position [1213, 0]
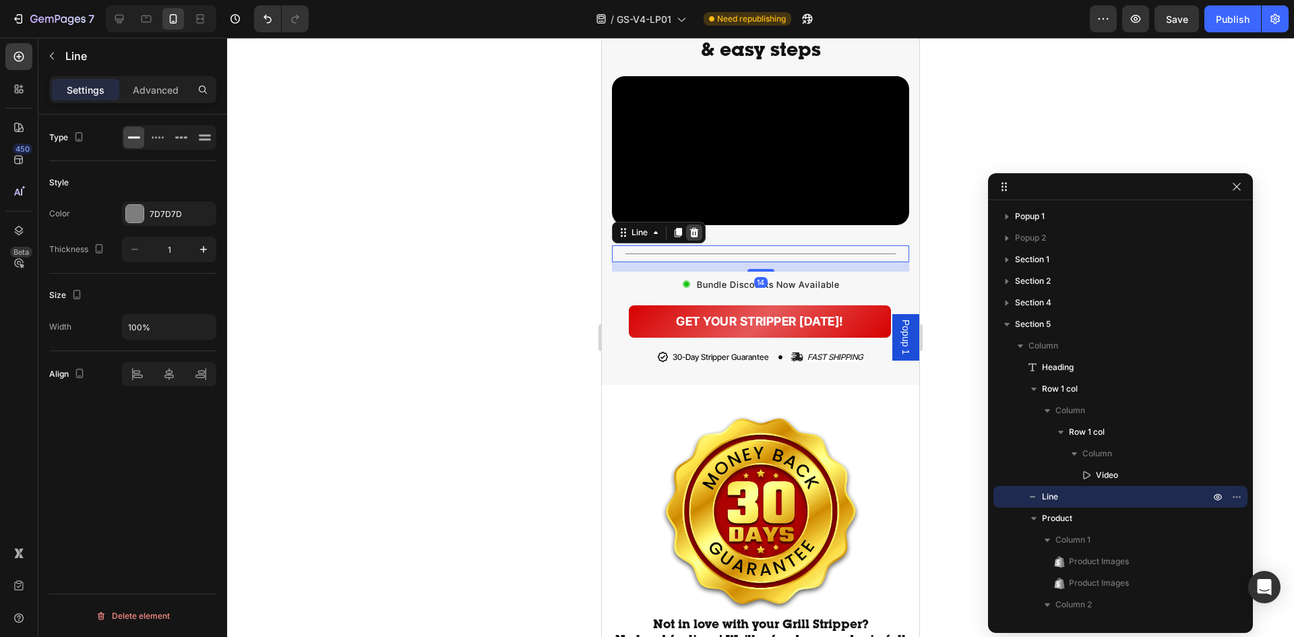
click at [698, 237] on icon at bounding box center [694, 232] width 9 height 9
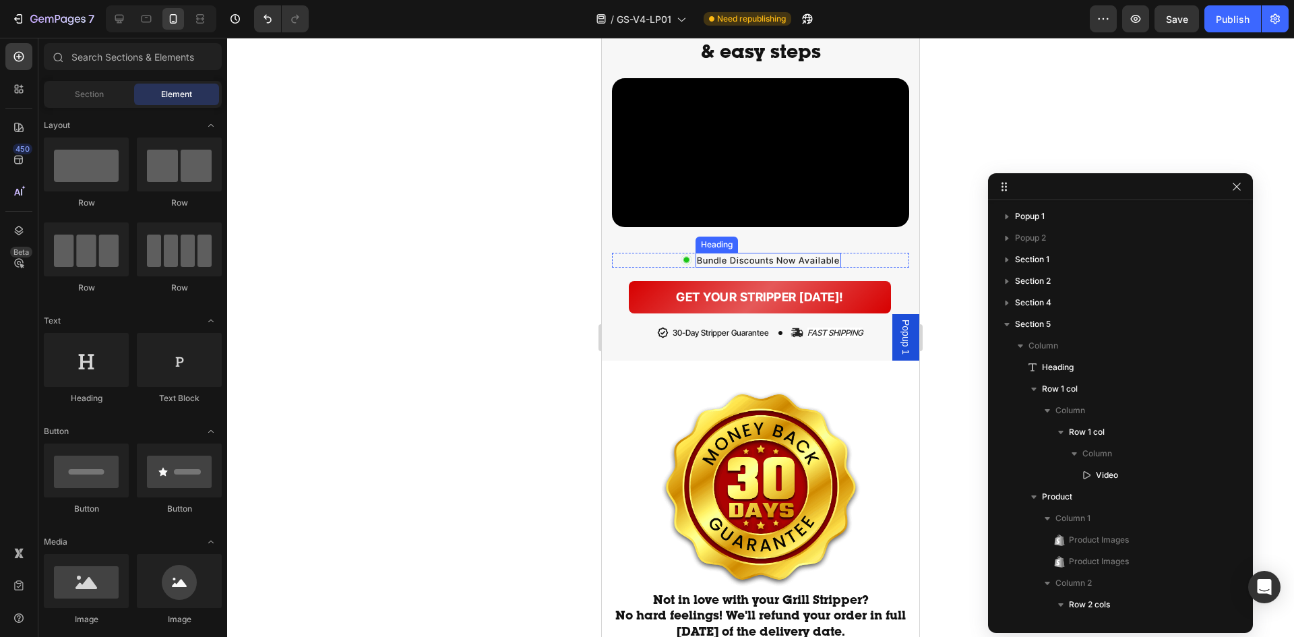
scroll to position [1078, 0]
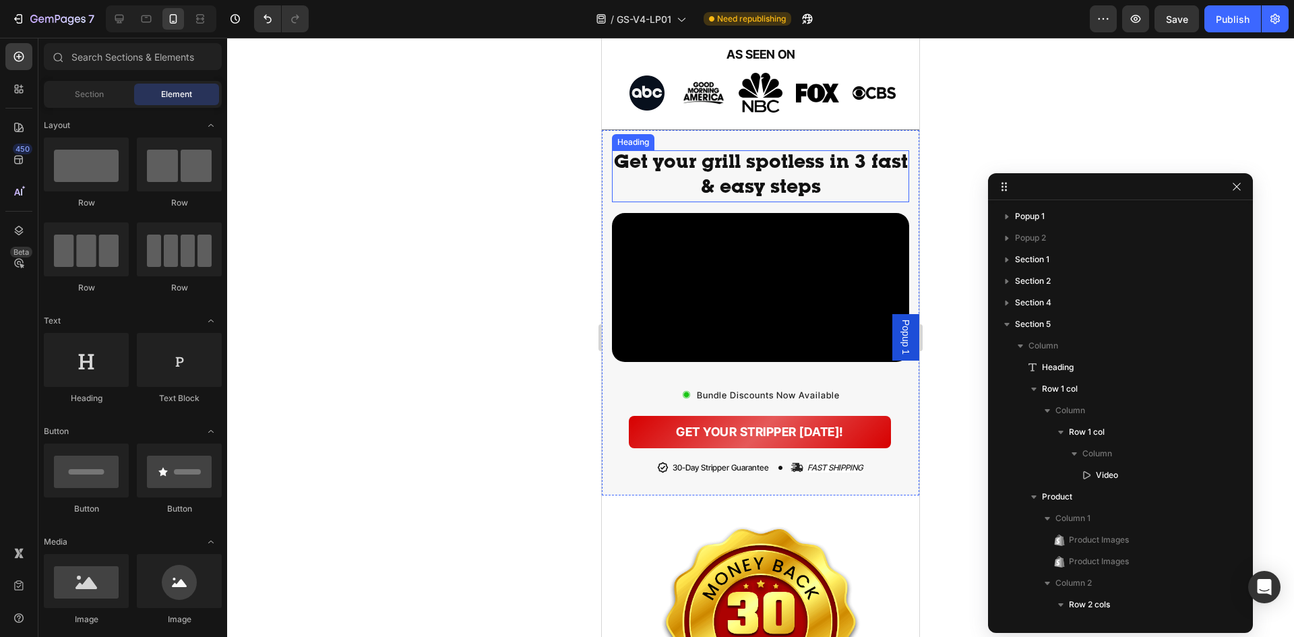
click at [801, 193] on span "Get your grill spotless in 3 fast & easy steps" at bounding box center [761, 176] width 294 height 44
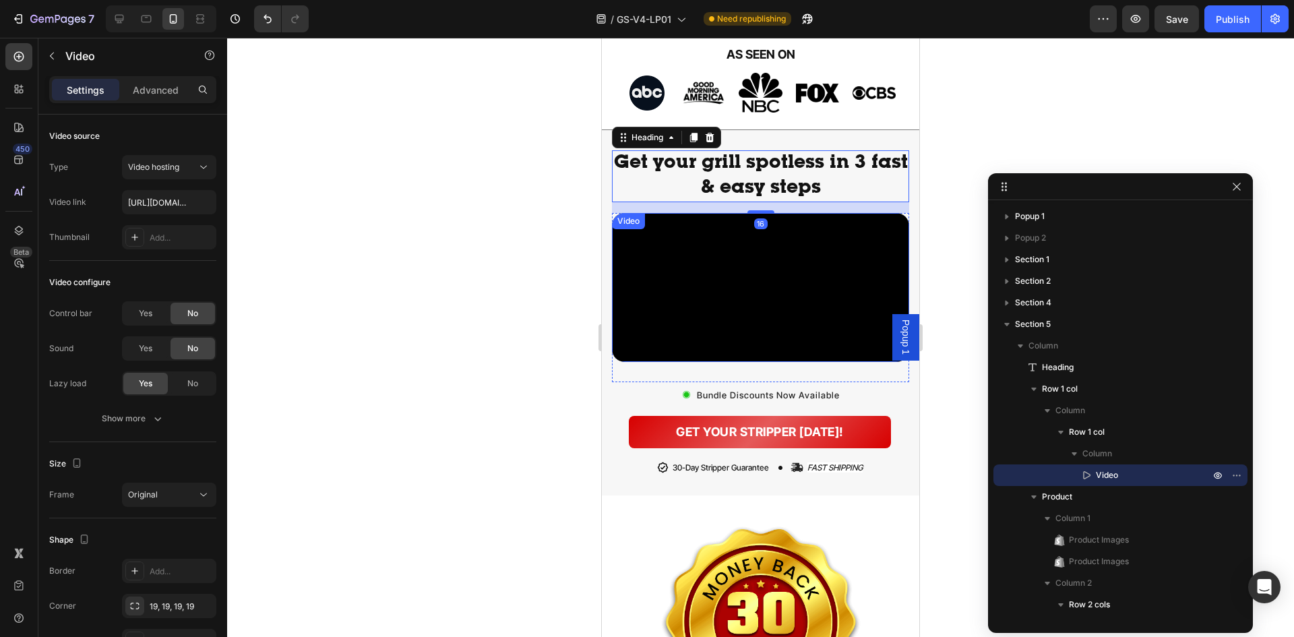
click at [762, 213] on video at bounding box center [760, 287] width 297 height 149
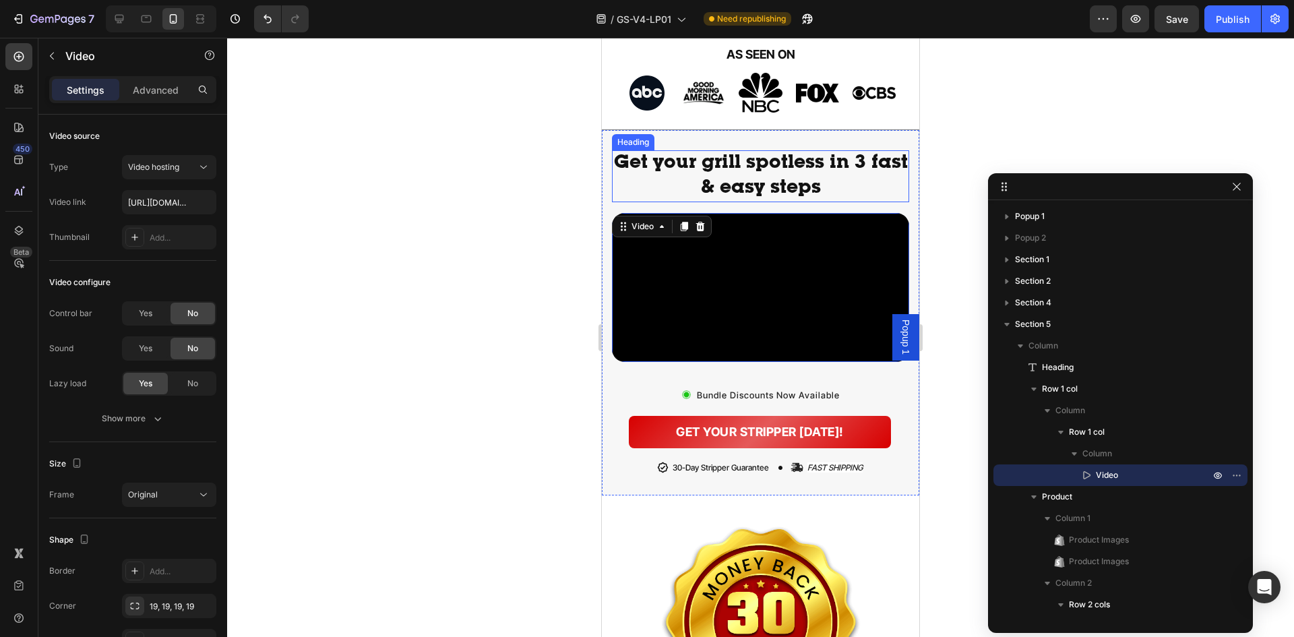
click at [767, 197] on span "Get your grill spotless in 3 fast & easy steps" at bounding box center [761, 176] width 294 height 44
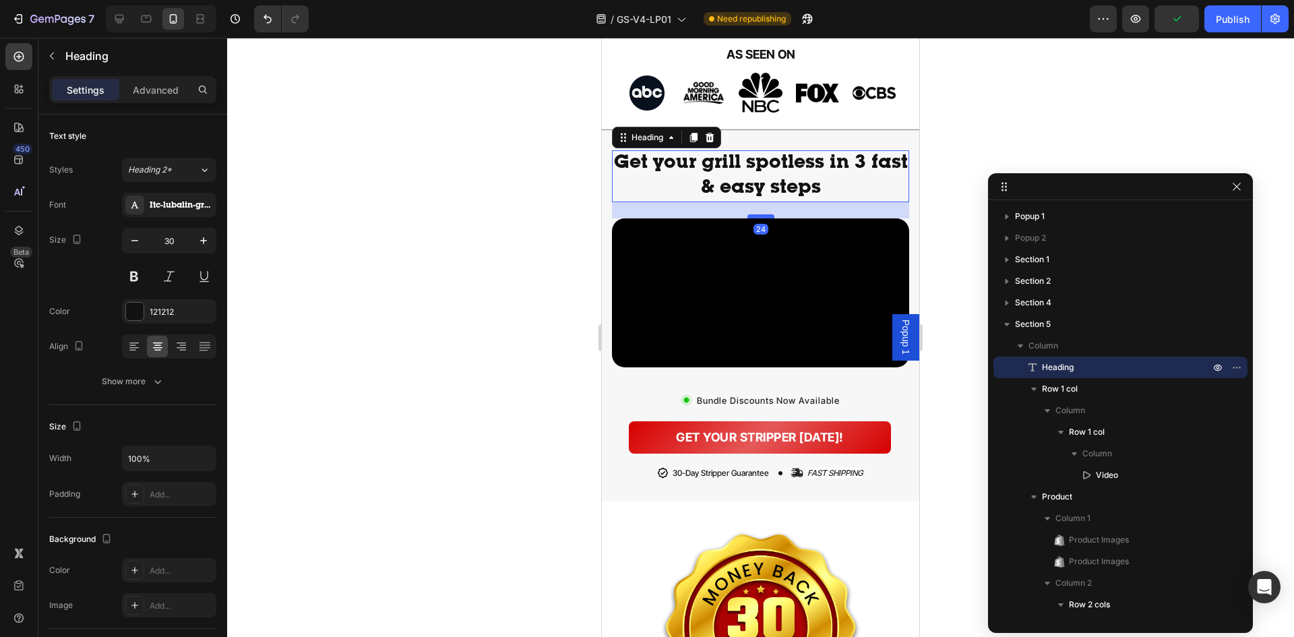
click at [766, 215] on div at bounding box center [760, 216] width 27 height 4
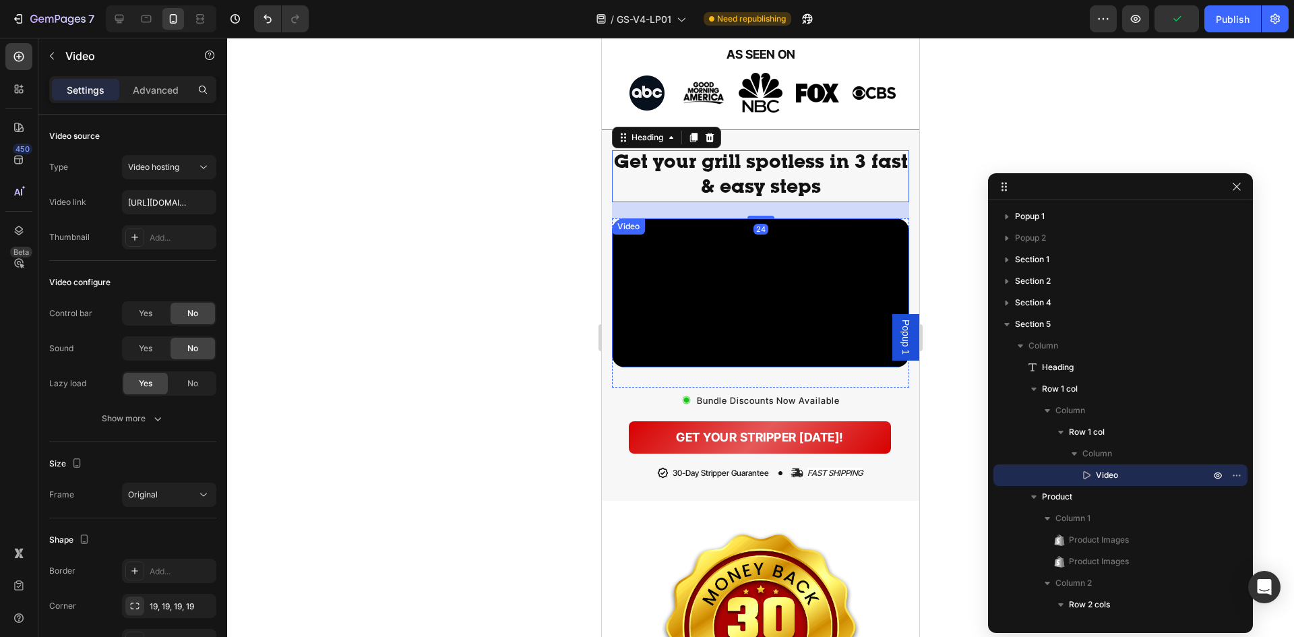
click at [733, 367] on video at bounding box center [760, 292] width 297 height 149
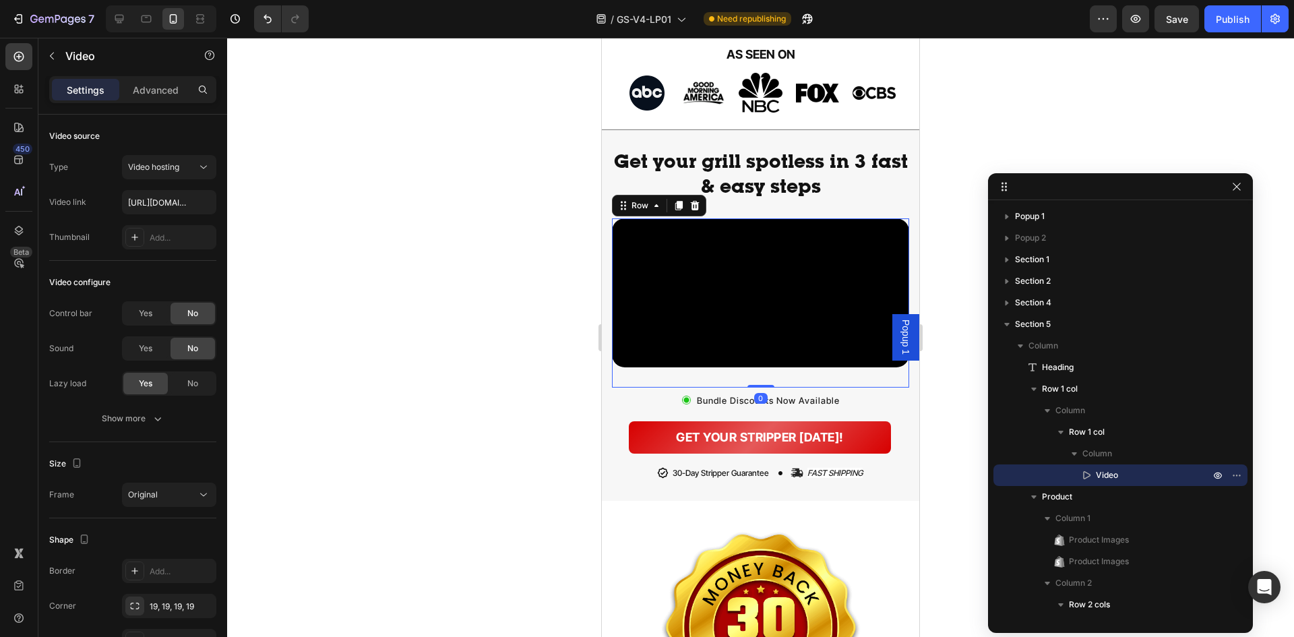
click at [747, 388] on div "Video" at bounding box center [760, 302] width 297 height 169
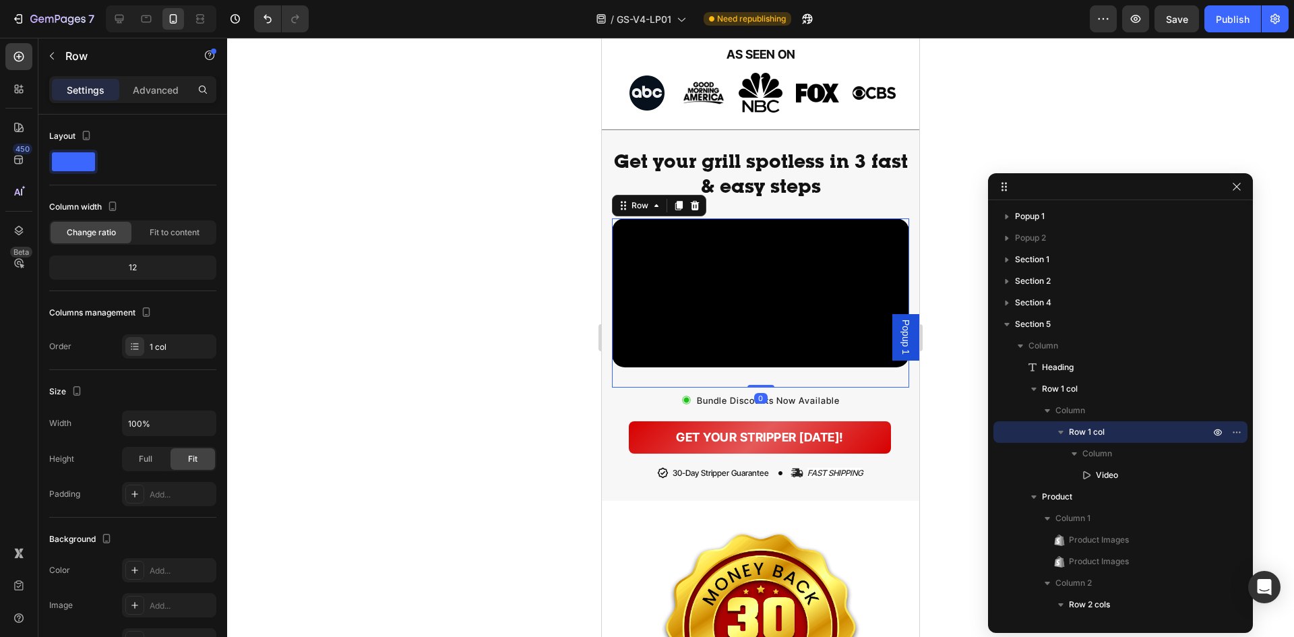
drag, startPoint x: 755, startPoint y: 522, endPoint x: 756, endPoint y: 509, distance: 12.2
click at [756, 388] on div "Video Row 0" at bounding box center [760, 302] width 297 height 169
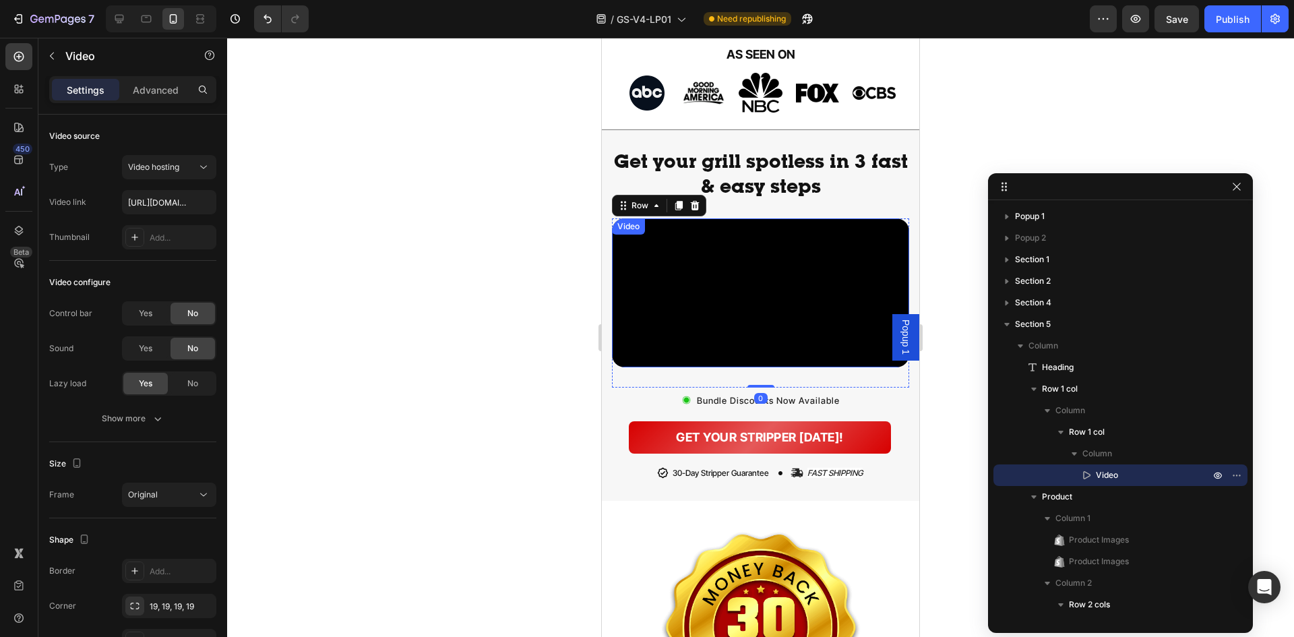
click at [753, 367] on video at bounding box center [760, 292] width 297 height 149
click at [173, 83] on p "Advanced" at bounding box center [156, 90] width 46 height 14
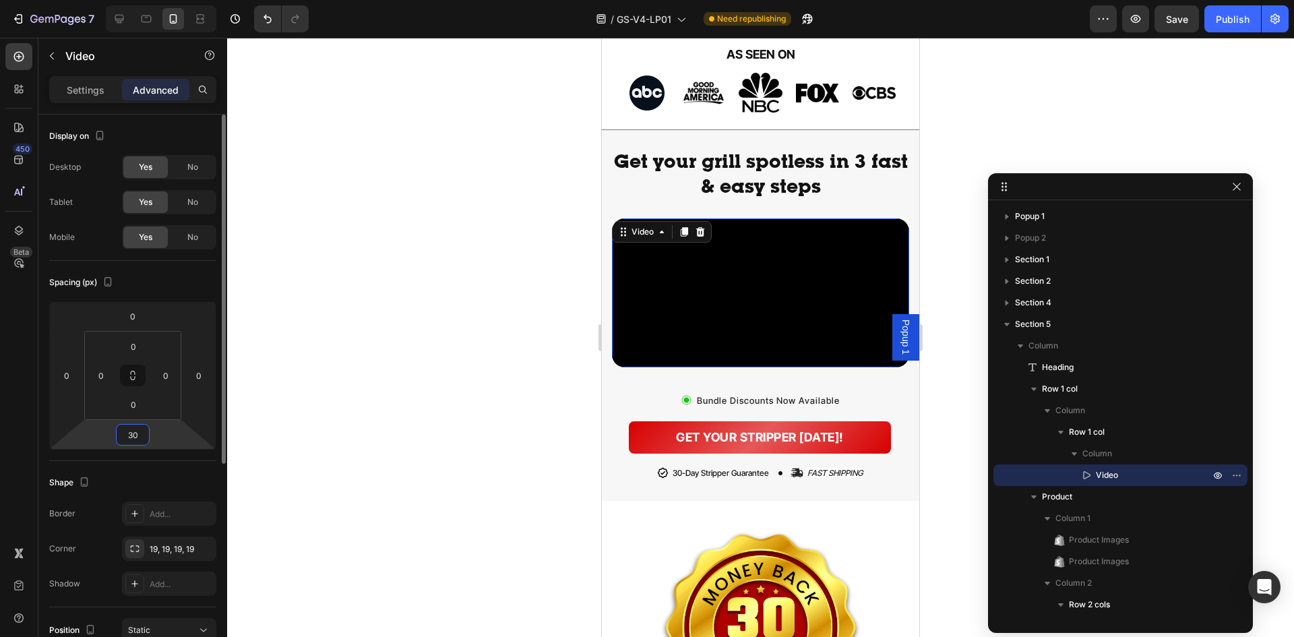
click at [140, 439] on input "30" at bounding box center [132, 435] width 27 height 20
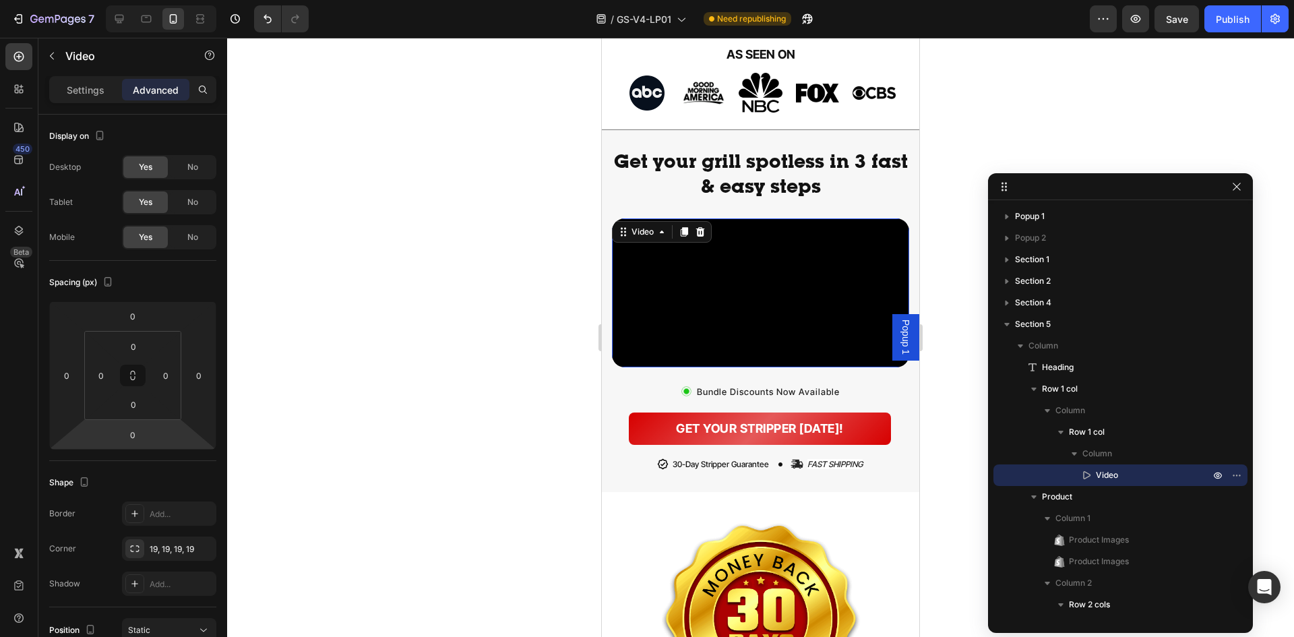
drag, startPoint x: 759, startPoint y: 504, endPoint x: 760, endPoint y: 516, distance: 11.5
click at [760, 379] on div "Video 17" at bounding box center [760, 298] width 297 height 160
type input "17"
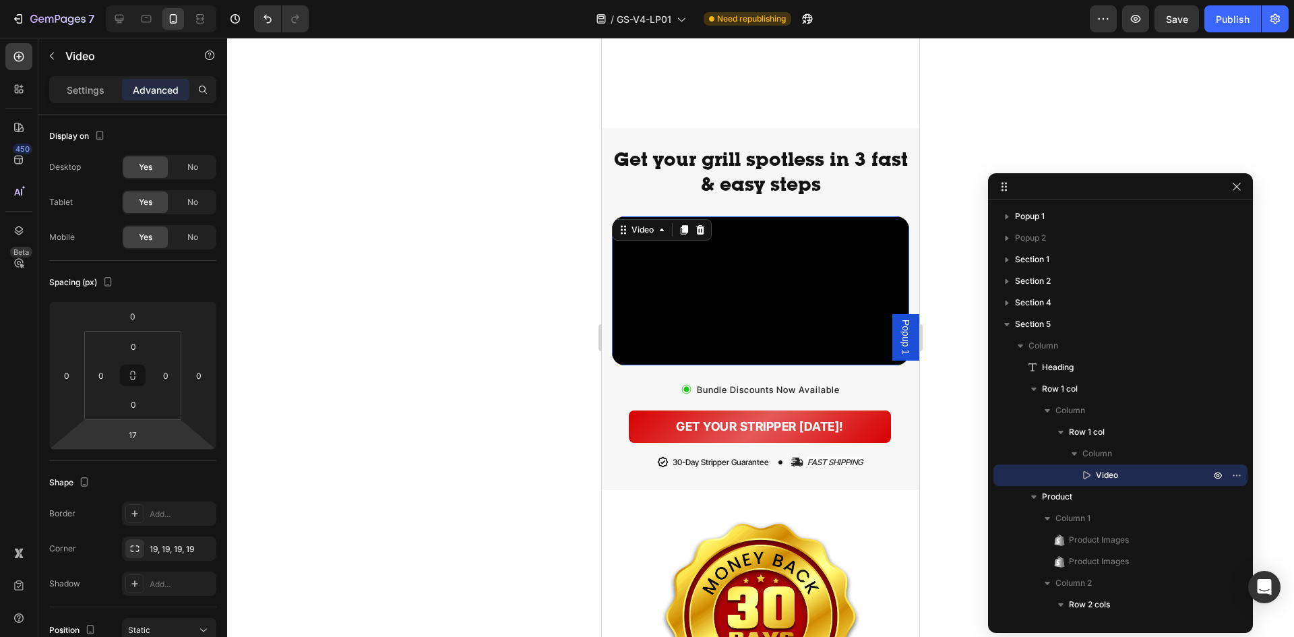
scroll to position [1280, 0]
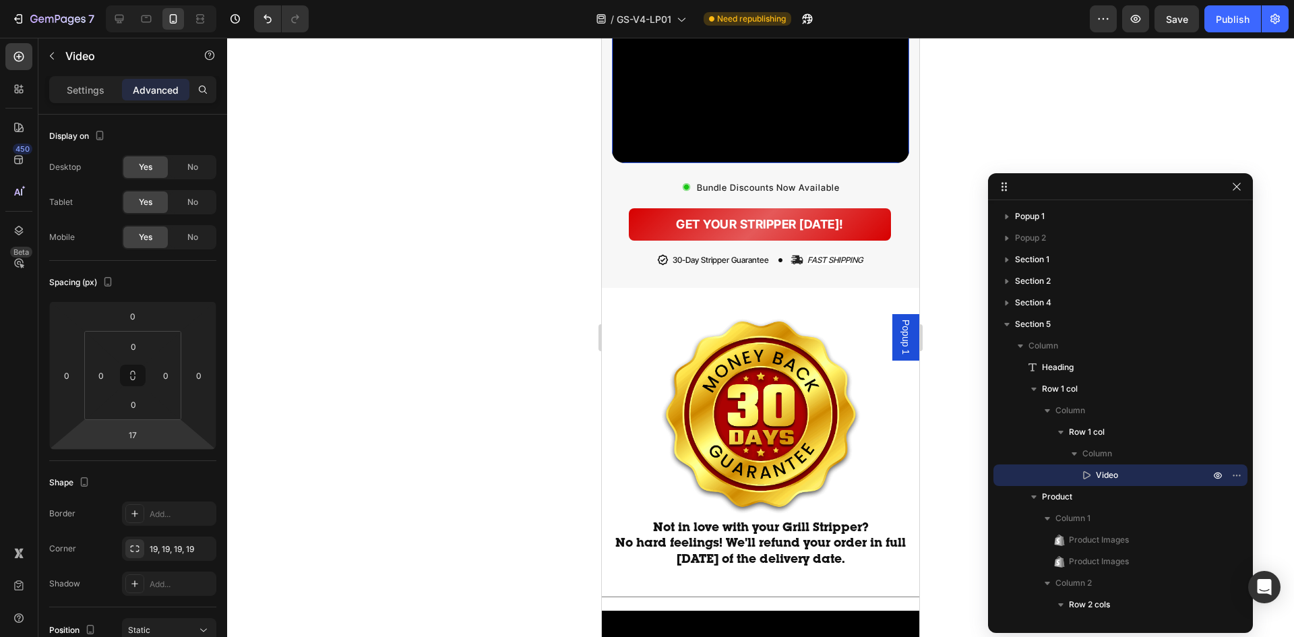
click at [762, 163] on video at bounding box center [760, 88] width 297 height 149
click at [755, 175] on div "Video" at bounding box center [760, 94] width 297 height 160
click at [755, 163] on video at bounding box center [760, 88] width 297 height 149
click at [759, 163] on video at bounding box center [760, 88] width 297 height 149
click at [133, 439] on input "17" at bounding box center [132, 435] width 27 height 20
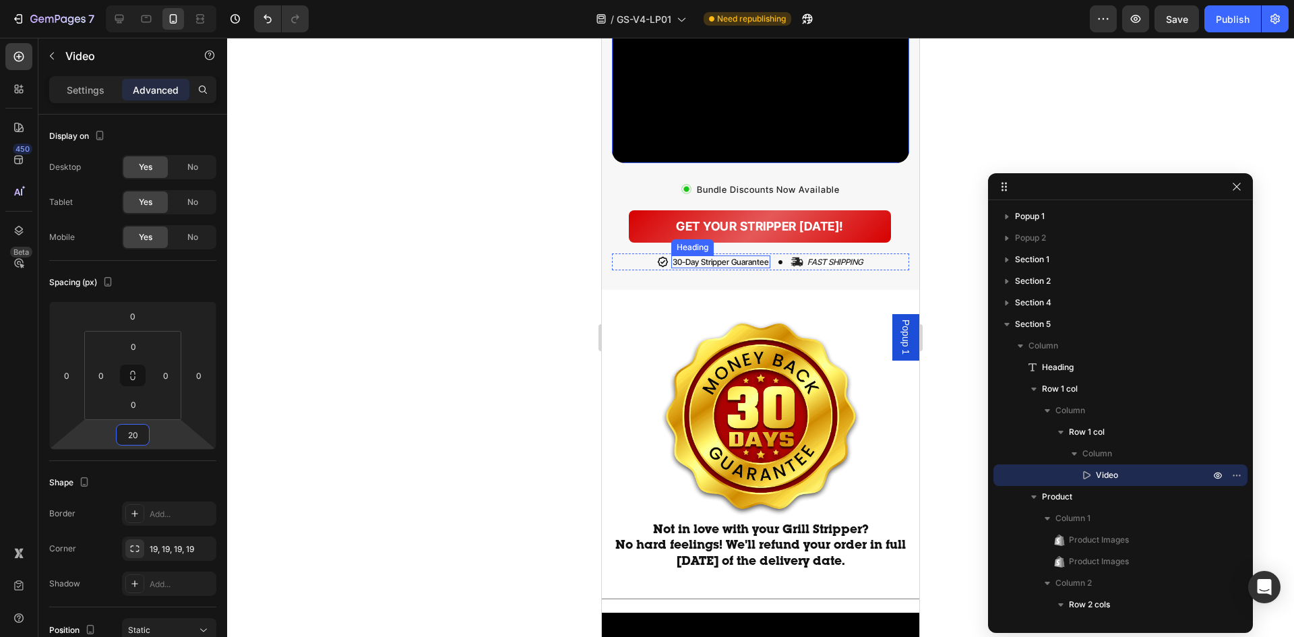
type input "21"
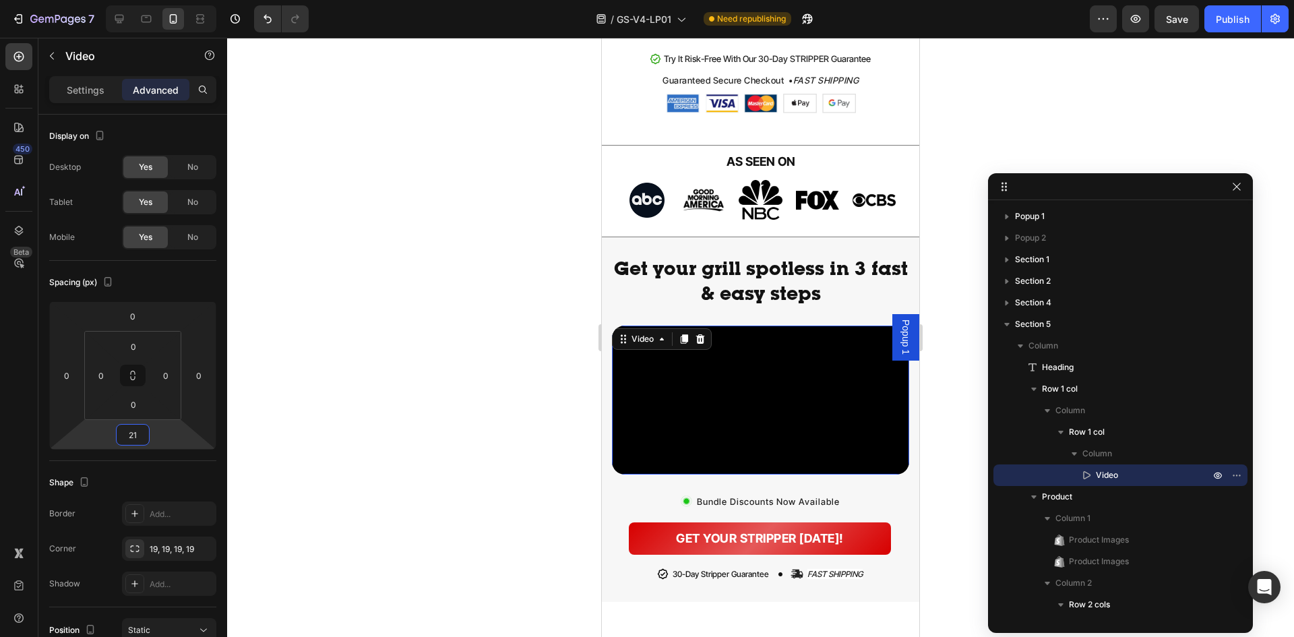
scroll to position [876, 0]
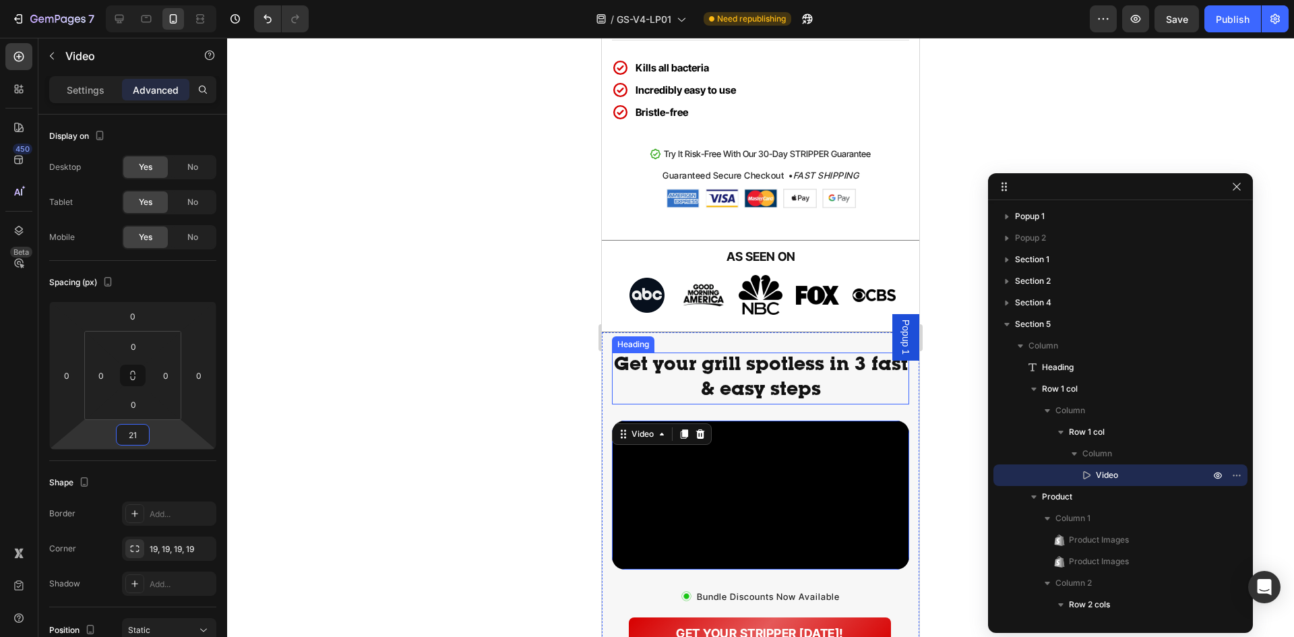
click at [751, 389] on span "Get your grill spotless in 3 fast & easy steps" at bounding box center [761, 379] width 294 height 44
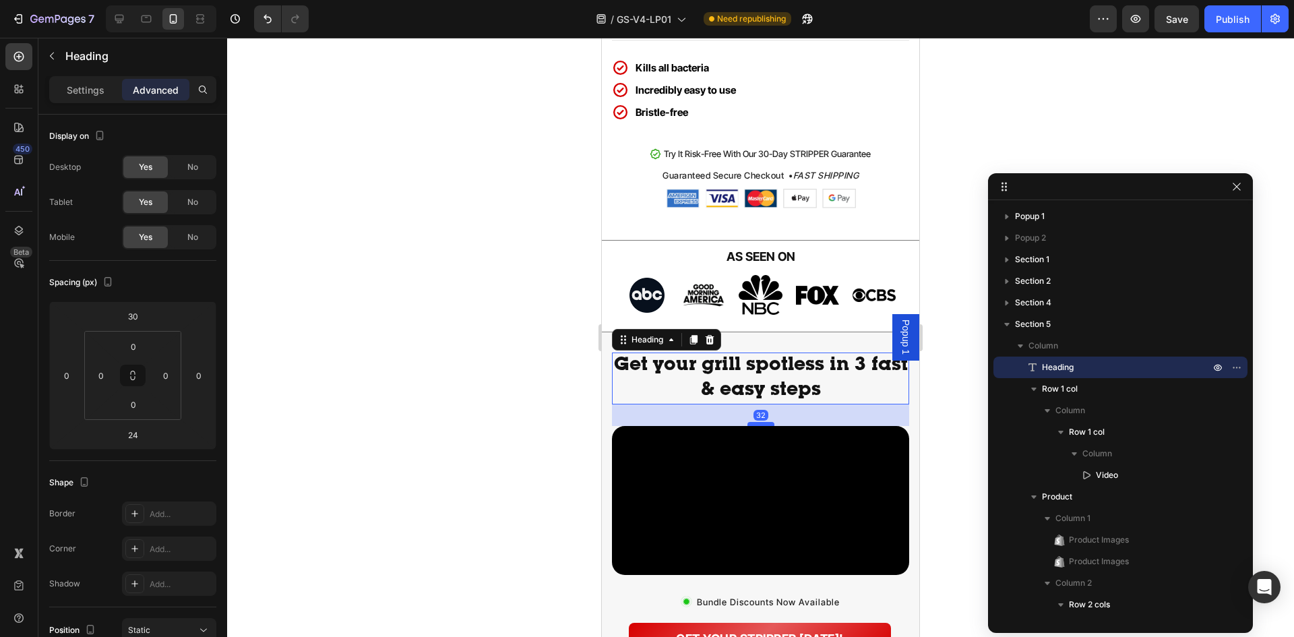
click at [756, 425] on div at bounding box center [760, 424] width 27 height 4
type input "32"
click at [335, 369] on div at bounding box center [760, 337] width 1067 height 599
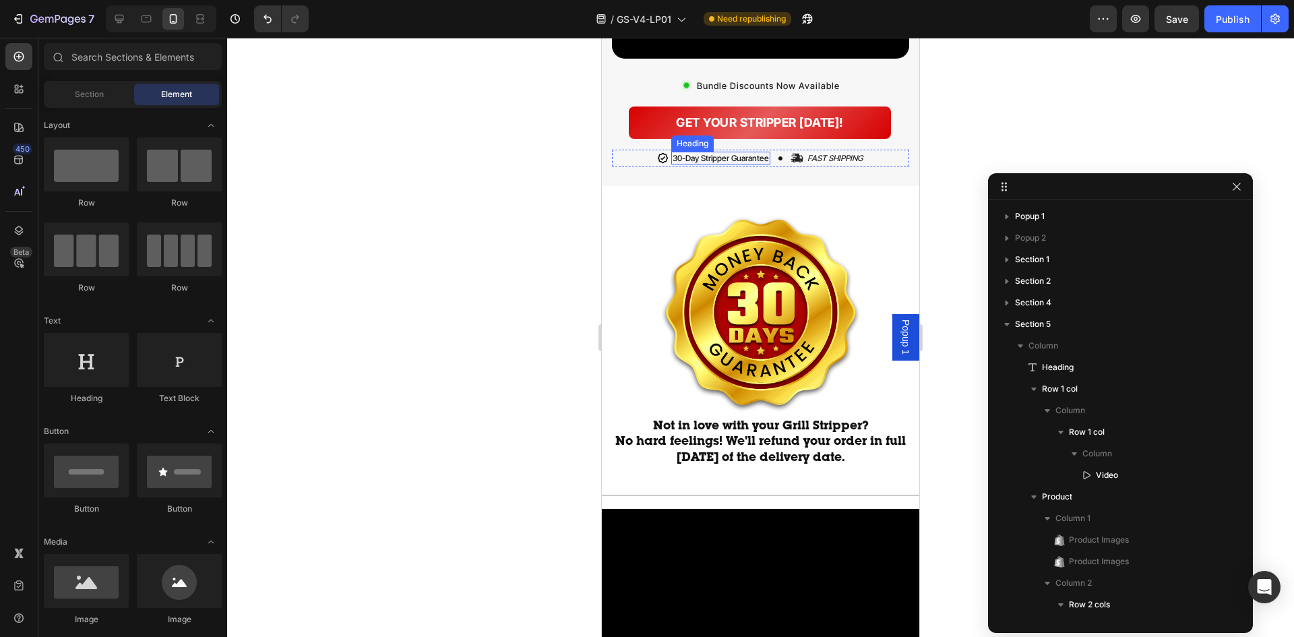
scroll to position [1415, 0]
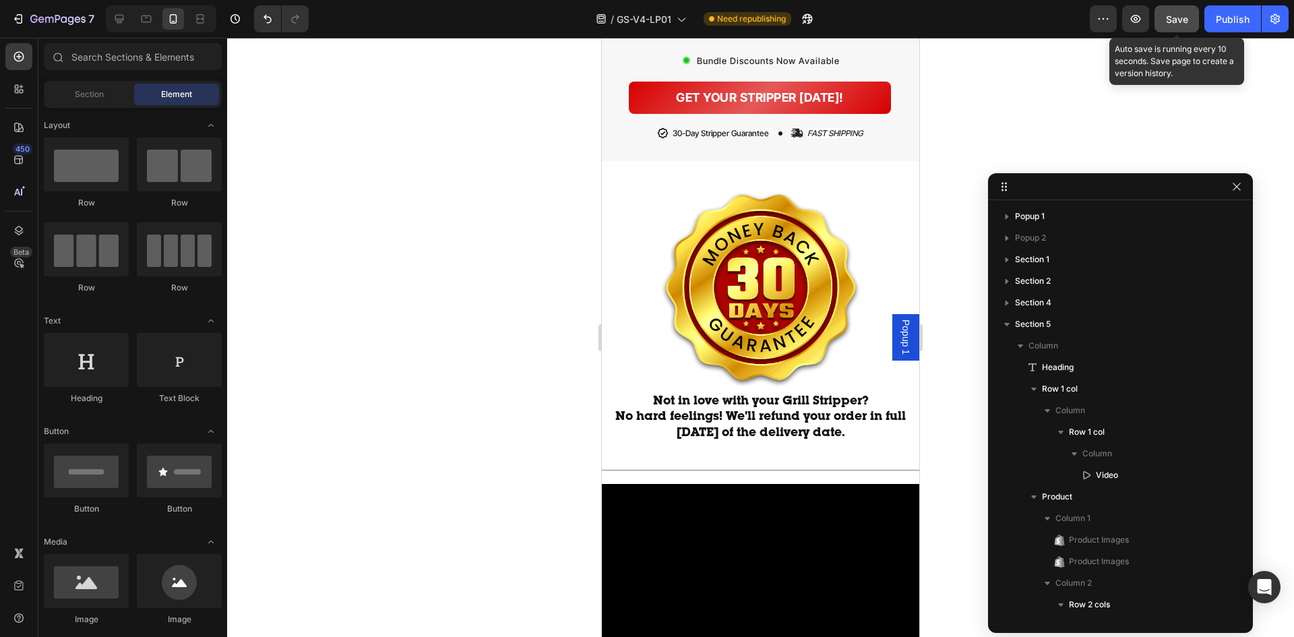
click at [1188, 24] on span "Save" at bounding box center [1177, 18] width 22 height 11
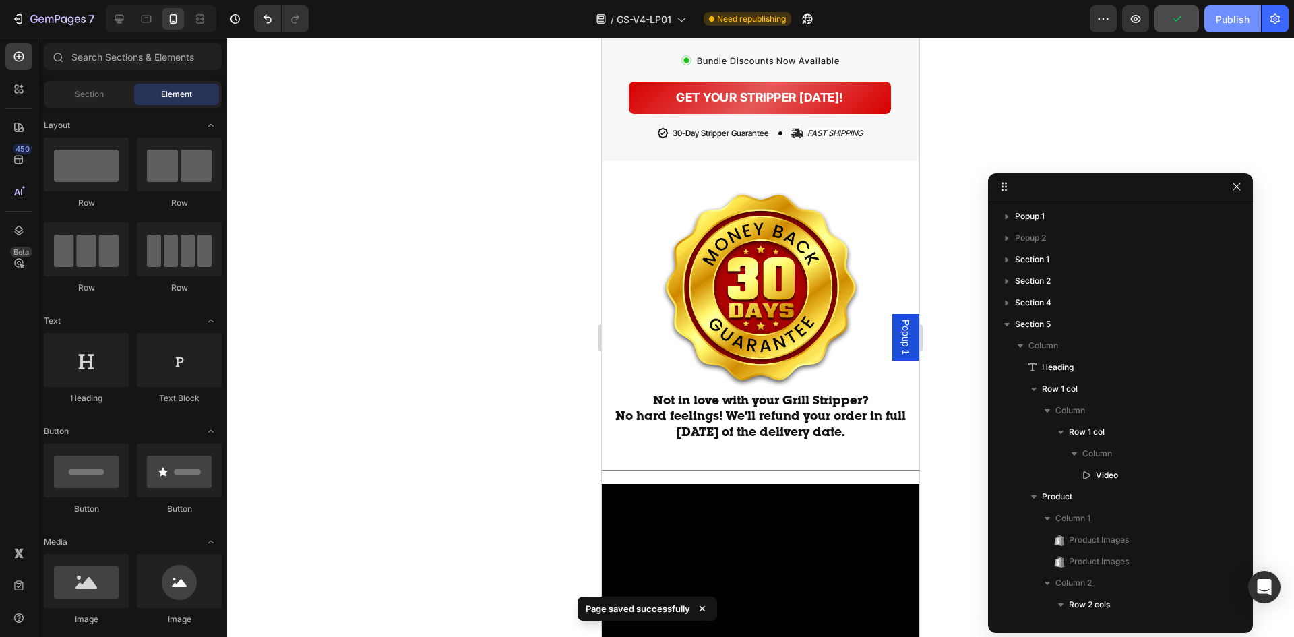
click at [1216, 22] on div "Publish" at bounding box center [1233, 19] width 34 height 14
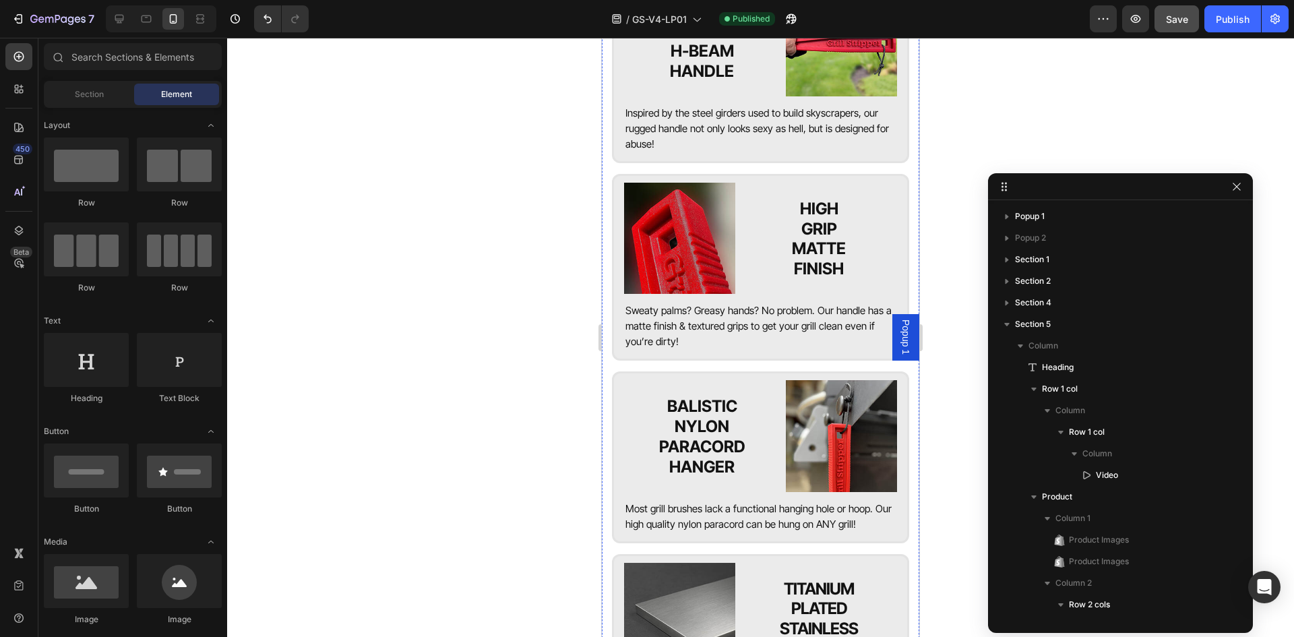
scroll to position [5459, 0]
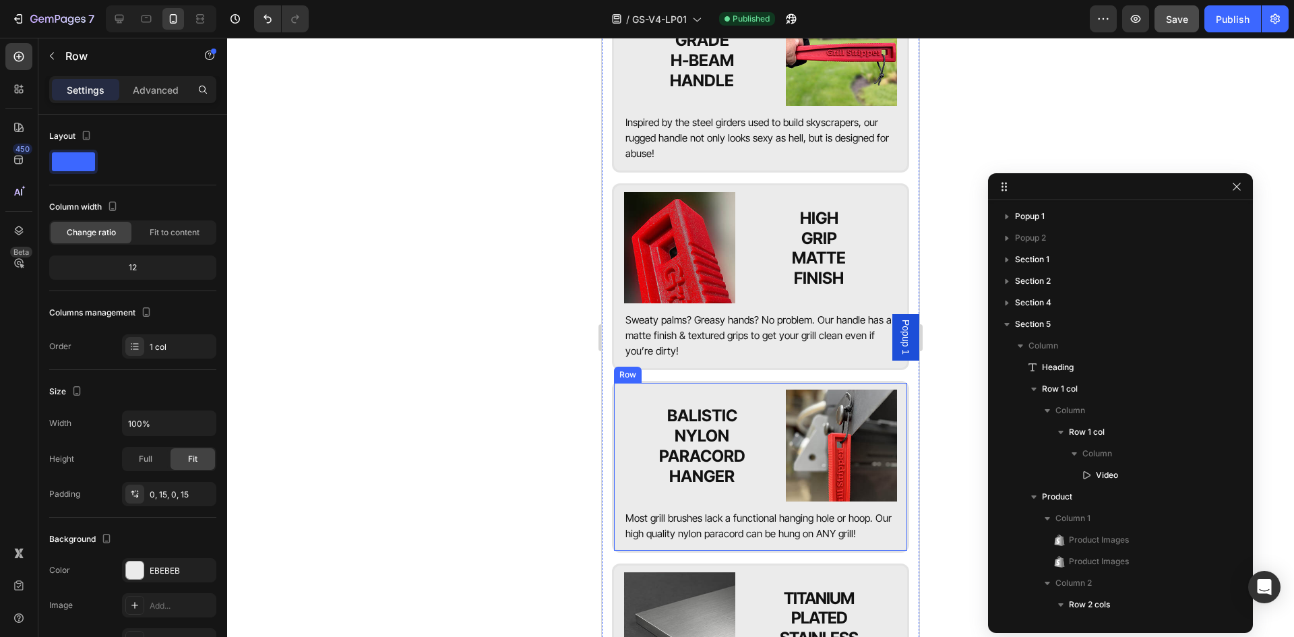
click at [617, 404] on div "Image BALISTIC NYLON PARACORD HANGER Heading Row Most grill brushes lack a func…" at bounding box center [760, 466] width 297 height 171
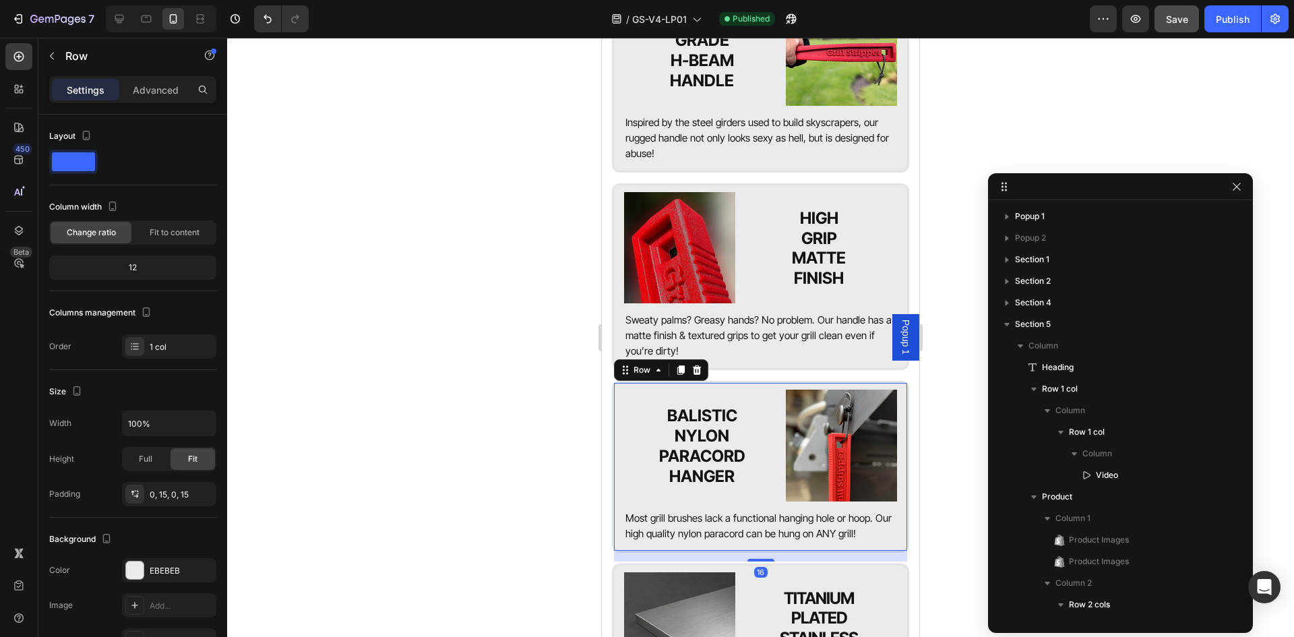
scroll to position [947, 0]
